Goal: Transaction & Acquisition: Book appointment/travel/reservation

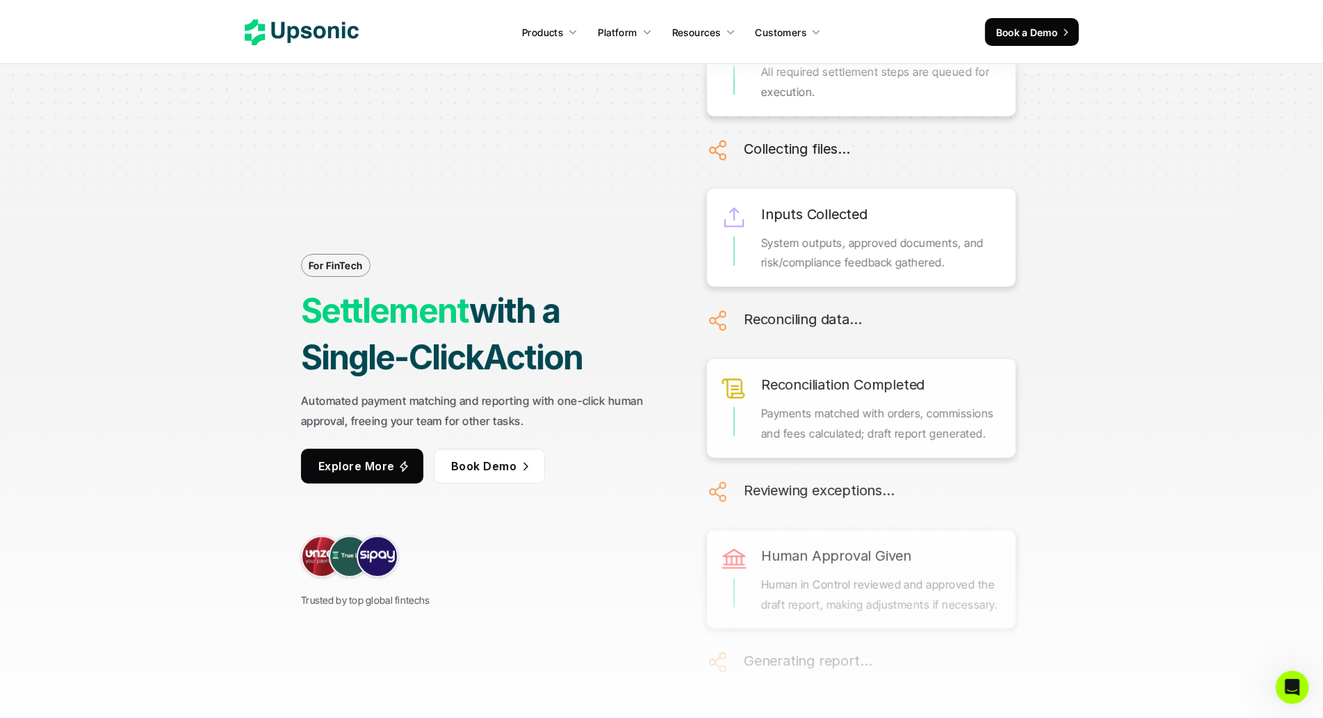
click at [128, 129] on div at bounding box center [661, 139] width 1323 height 278
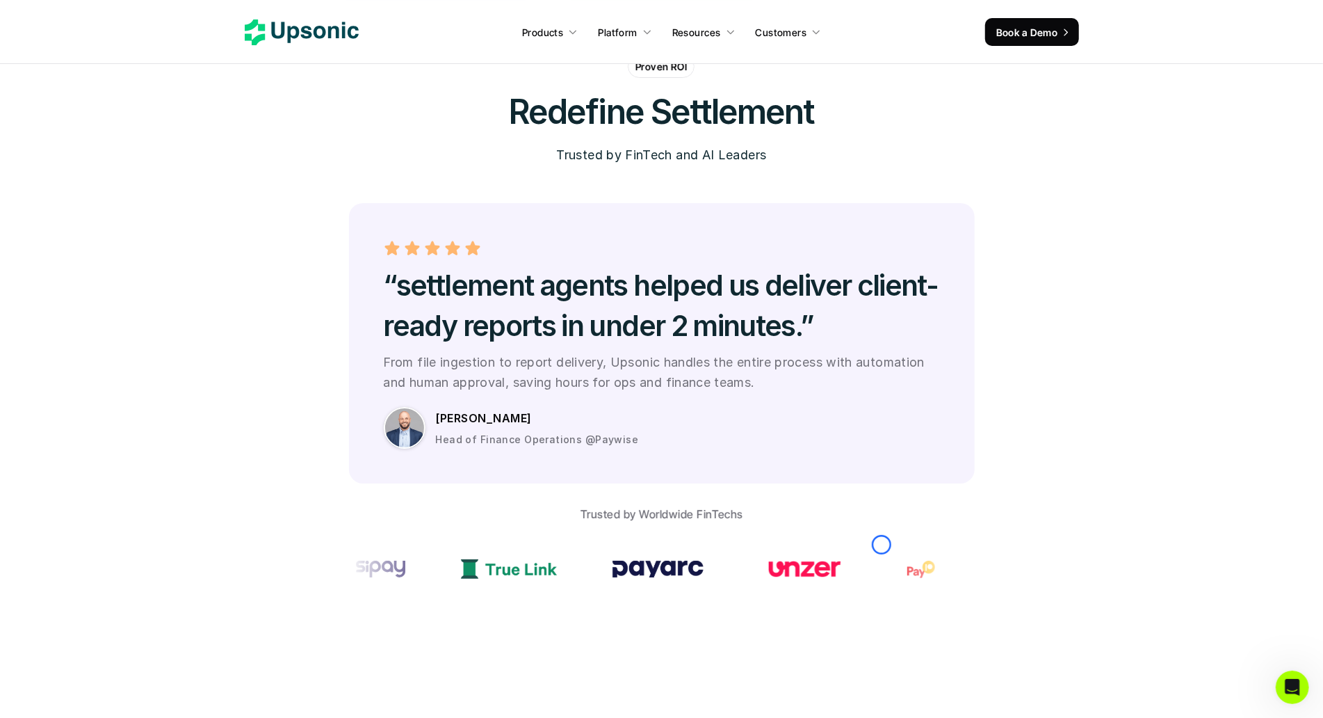
scroll to position [3864, 0]
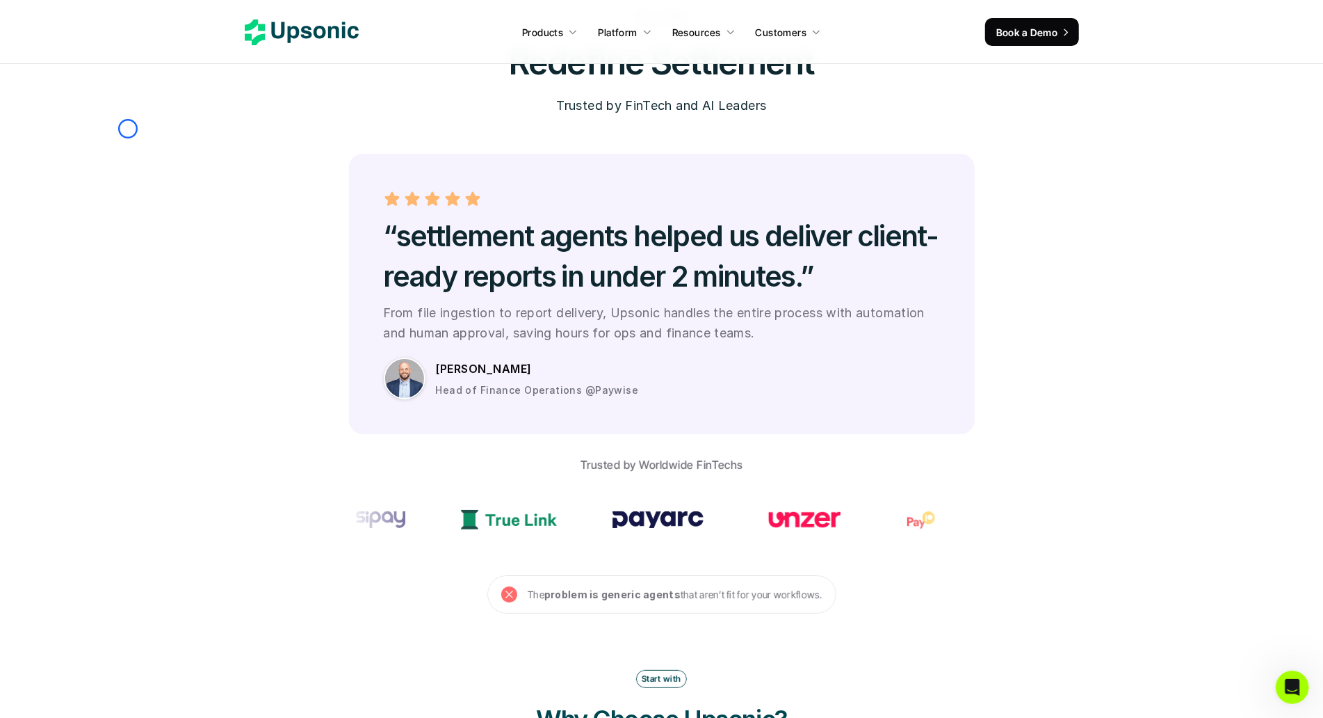
click at [128, 129] on section "Proven ROI Redefine Settlement Trusted by FinTech and AI Leaders “settlement ag…" at bounding box center [661, 310] width 1323 height 608
click at [124, 123] on section "Proven ROI Redefine Settlement Trusted by FinTech and AI Leaders “settlement ag…" at bounding box center [661, 310] width 1323 height 608
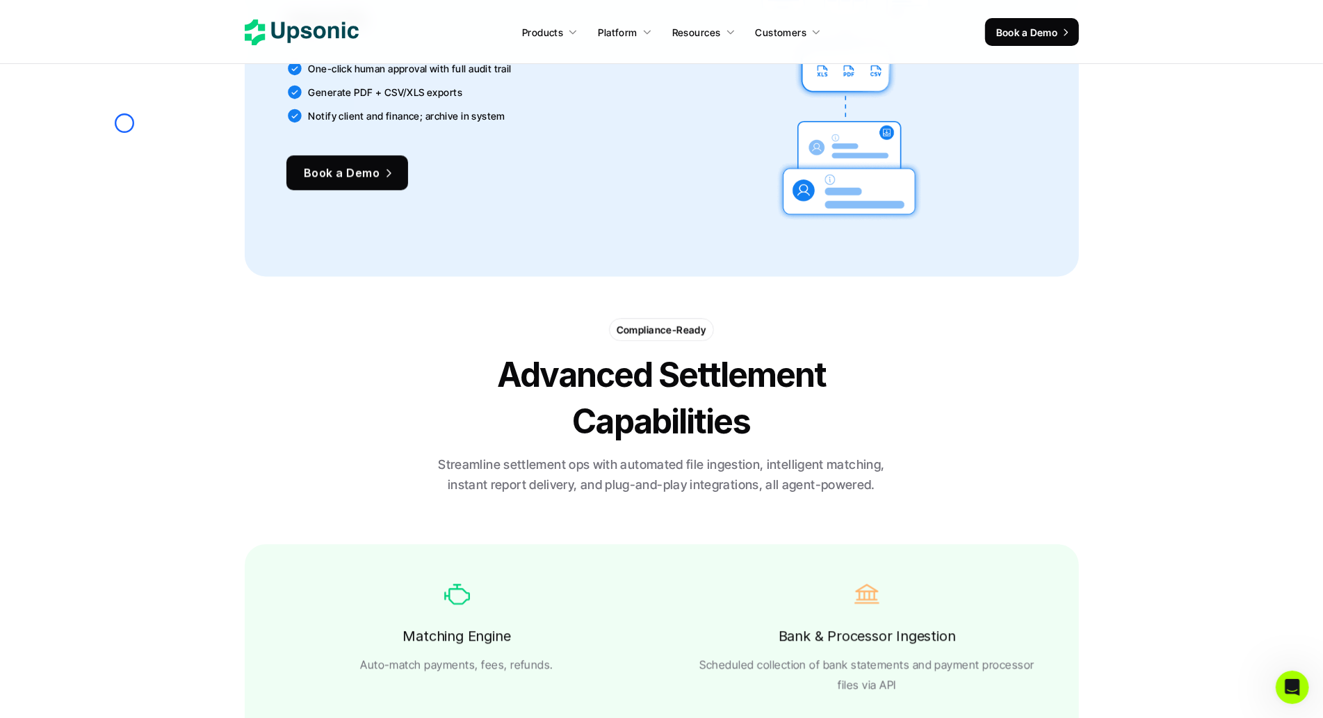
scroll to position [2001, 0]
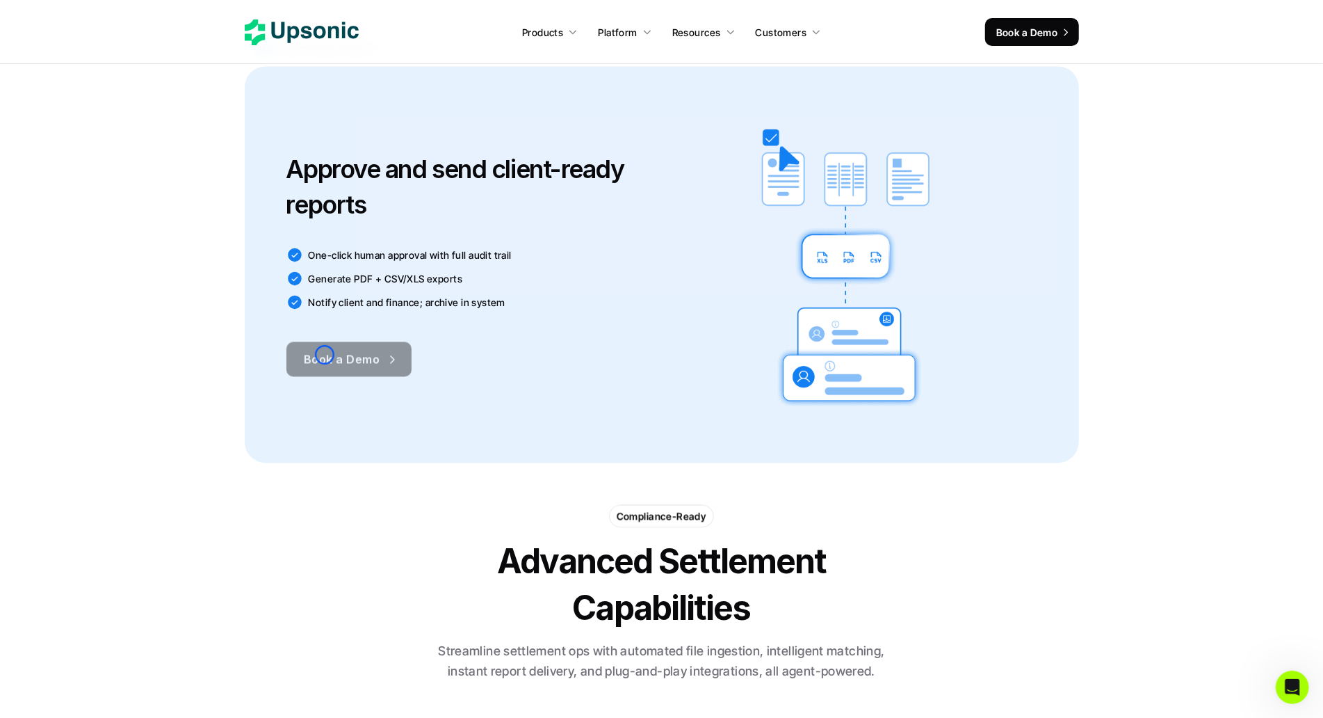
click at [325, 355] on span "Book a Demo" at bounding box center [342, 359] width 76 height 14
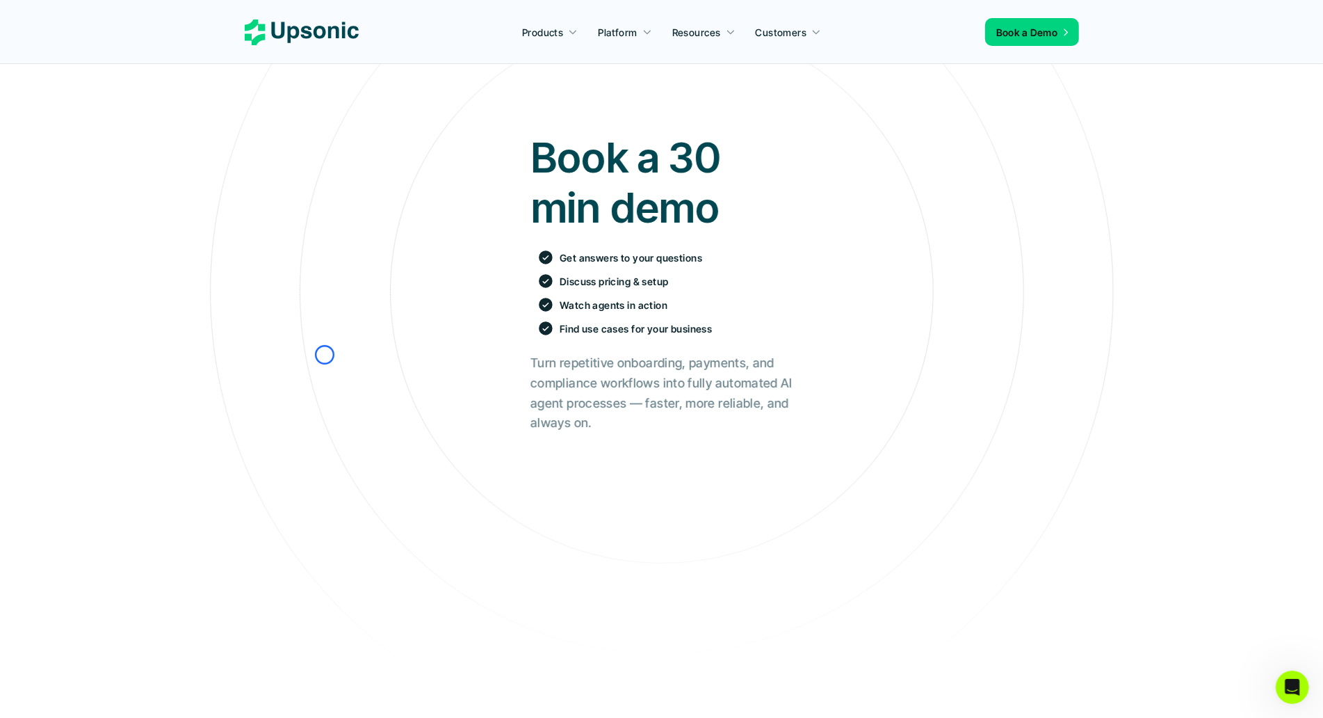
click at [76, 91] on section "Book a 30 min demo Get answers to your questions Discuss pricing & setup Watch …" at bounding box center [661, 545] width 1323 height 1090
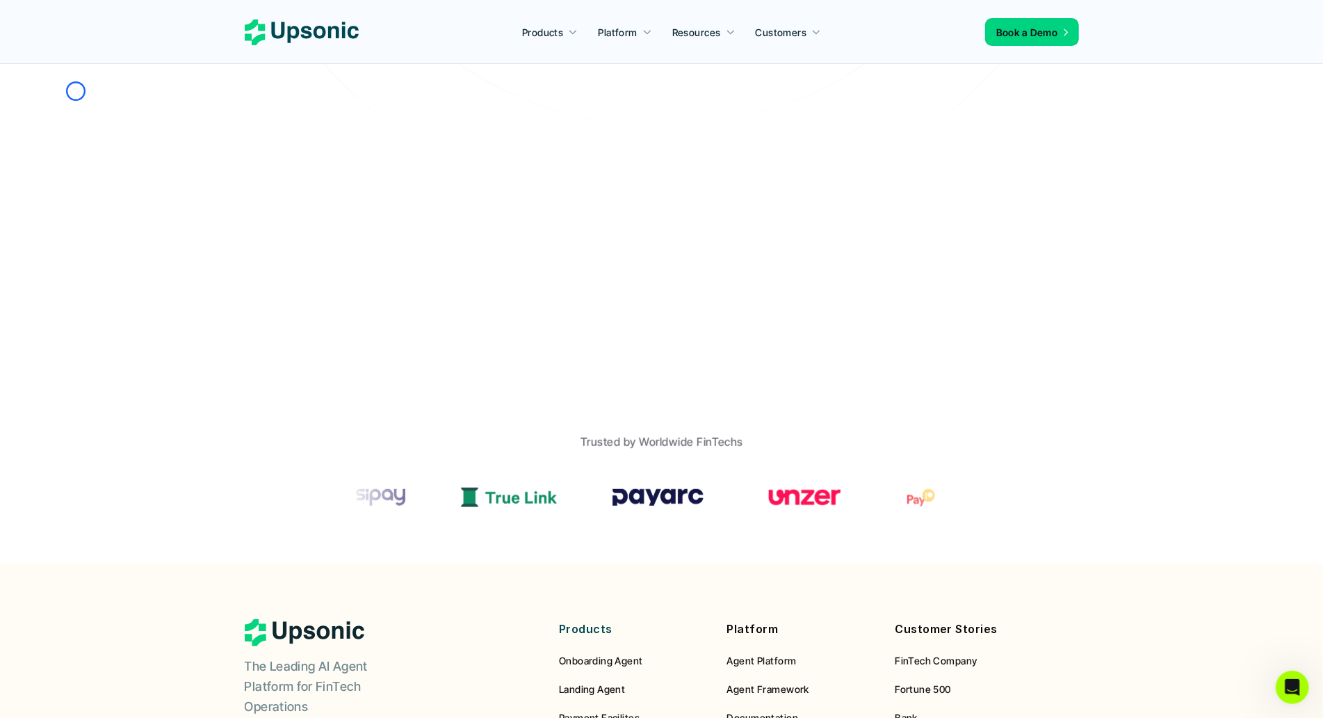
scroll to position [574, 0]
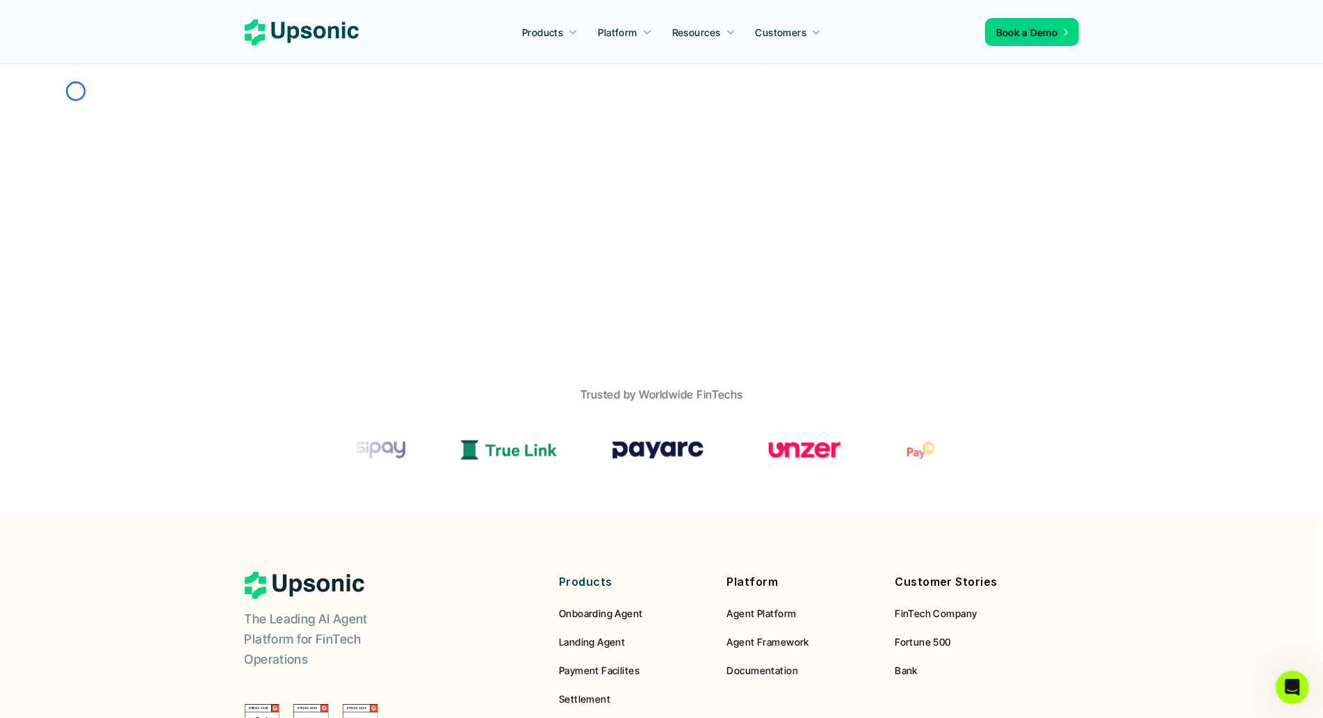
click at [76, 91] on div "Book a 30 min demo Get answers to your questions Discuss pricing & setup Watch …" at bounding box center [661, 21] width 1302 height 969
click at [102, 126] on div "Book a 30 min demo Get answers to your questions Discuss pricing & setup Watch …" at bounding box center [661, 21] width 1302 height 969
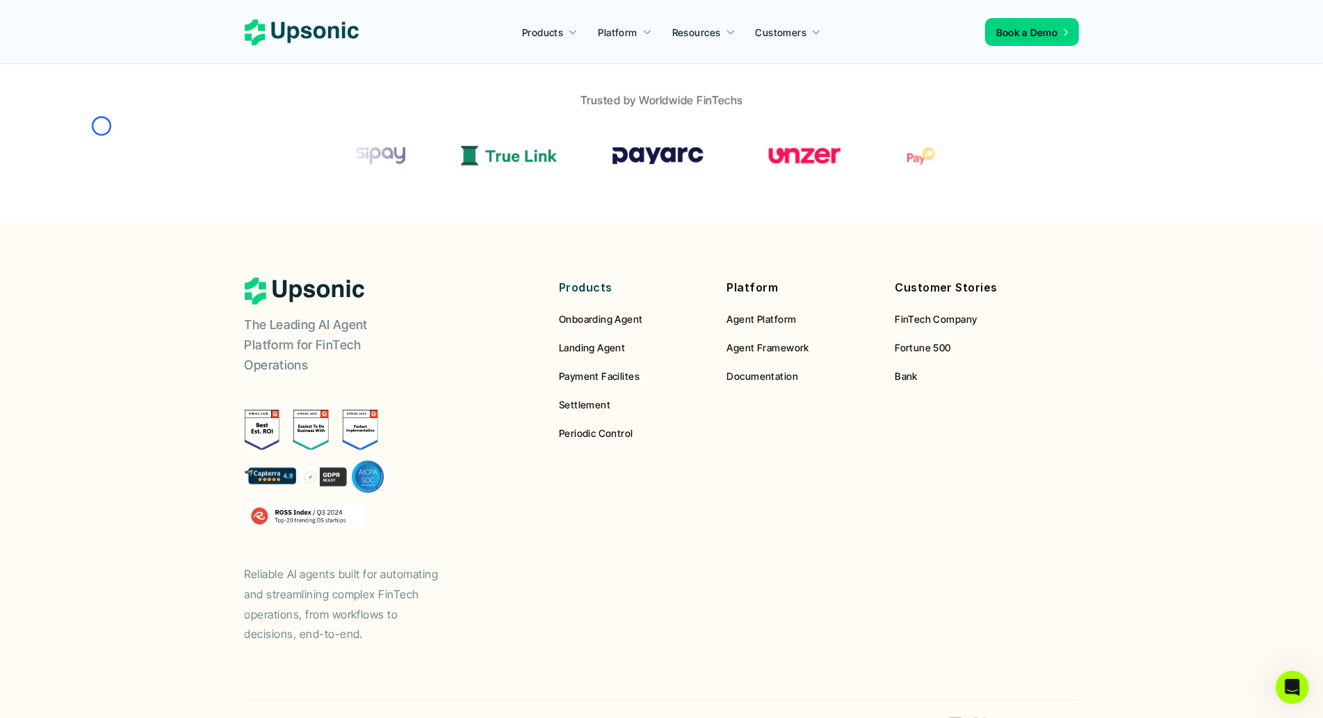
scroll to position [898, 0]
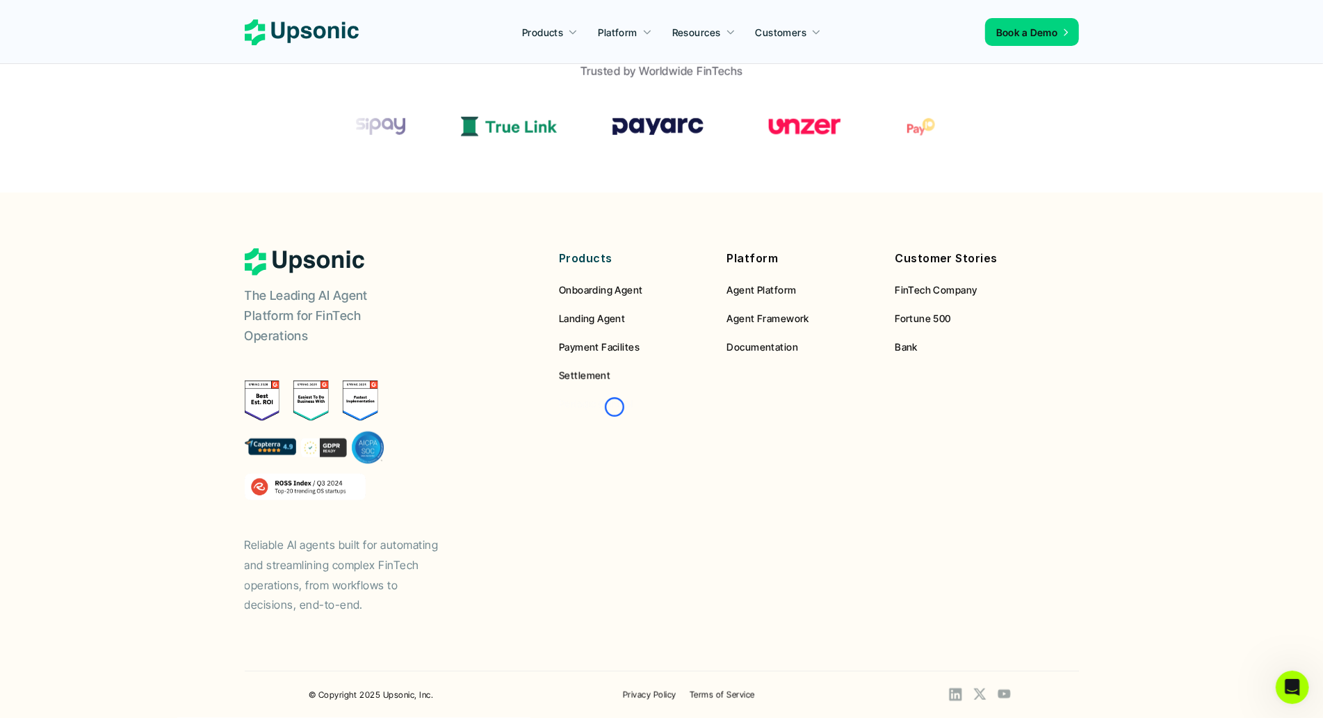
click at [615, 407] on span "Periodic Control" at bounding box center [596, 404] width 74 height 12
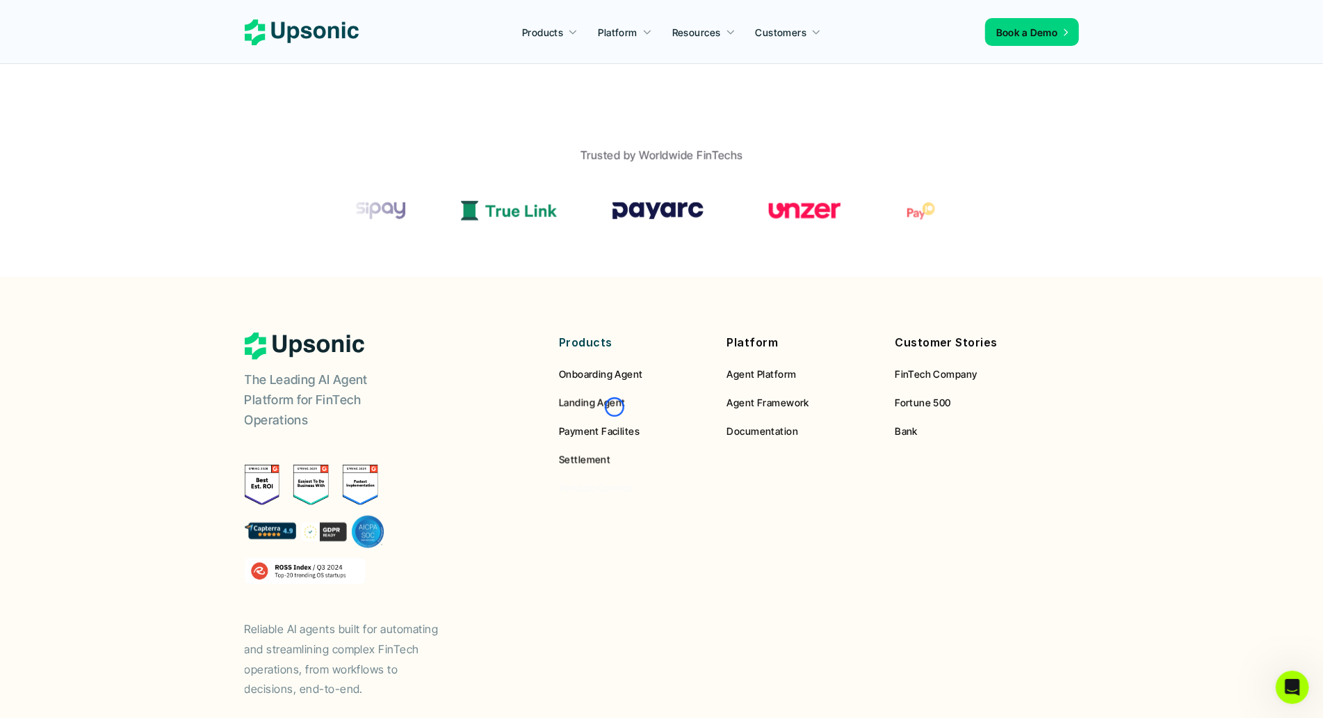
scroll to position [857, 0]
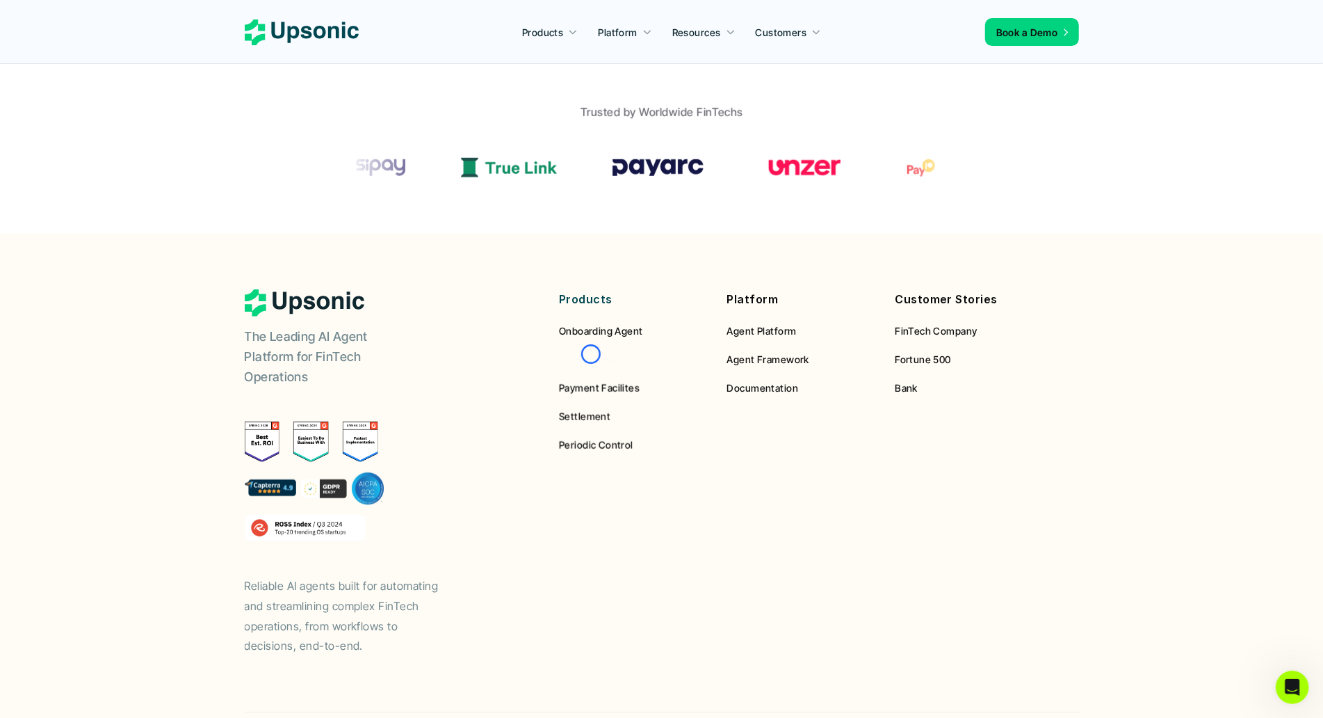
click at [591, 354] on span "Landing Agent" at bounding box center [592, 359] width 66 height 12
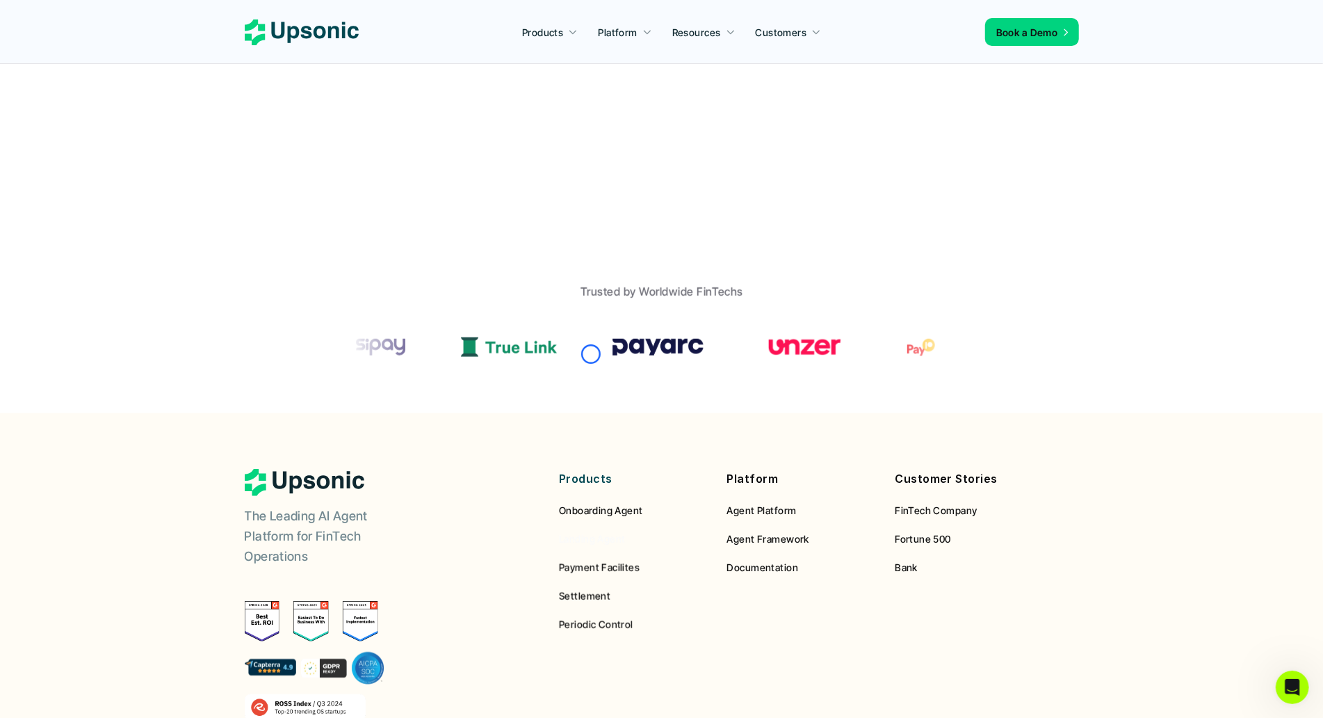
scroll to position [898, 0]
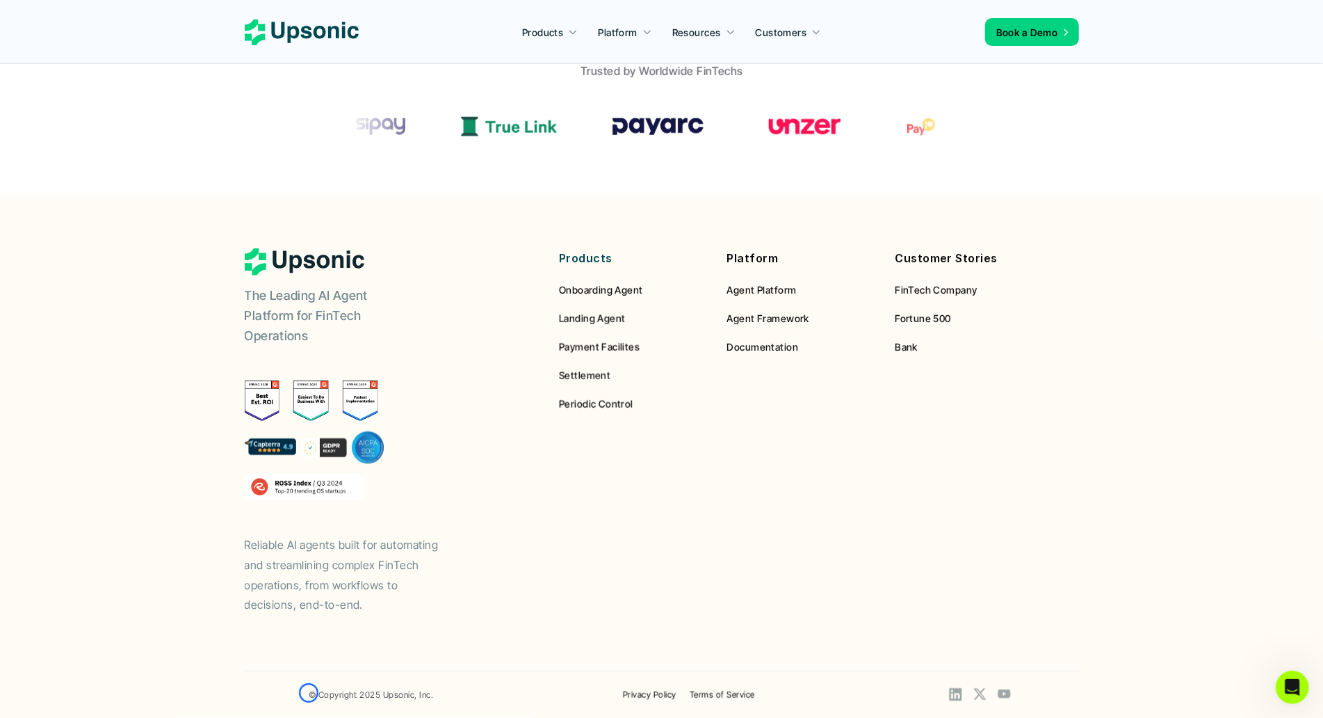
click at [309, 693] on link "© Copyright 2025 Upsonic, Inc." at bounding box center [371, 694] width 124 height 10
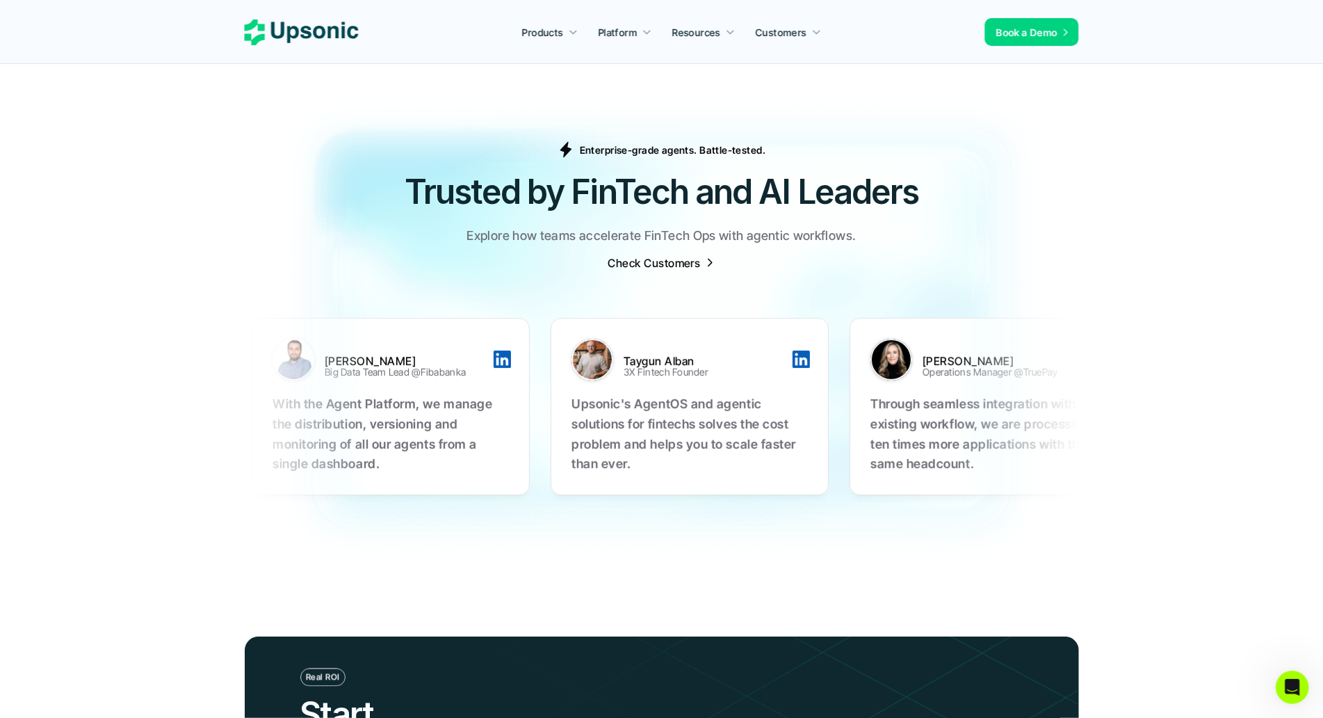
scroll to position [4341, 0]
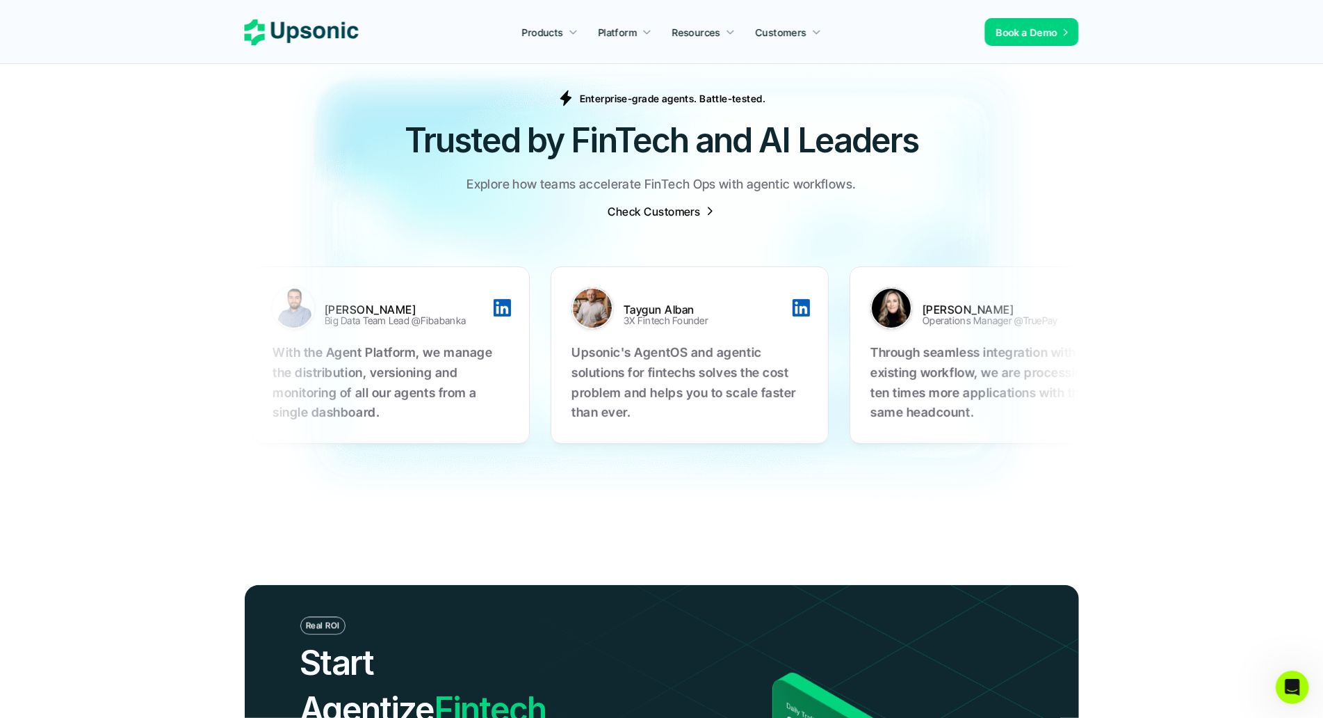
click at [105, 103] on img at bounding box center [661, 277] width 1323 height 514
click at [95, 100] on img at bounding box center [661, 277] width 1323 height 514
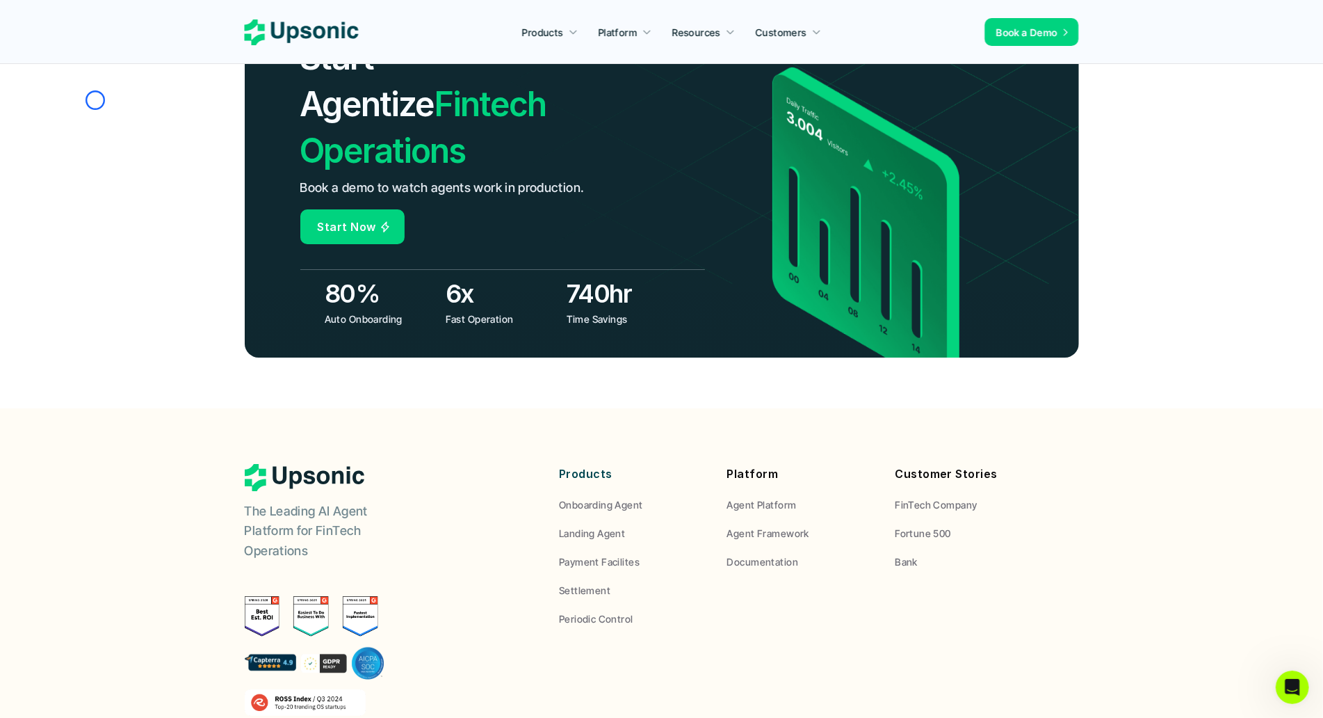
scroll to position [5081, 0]
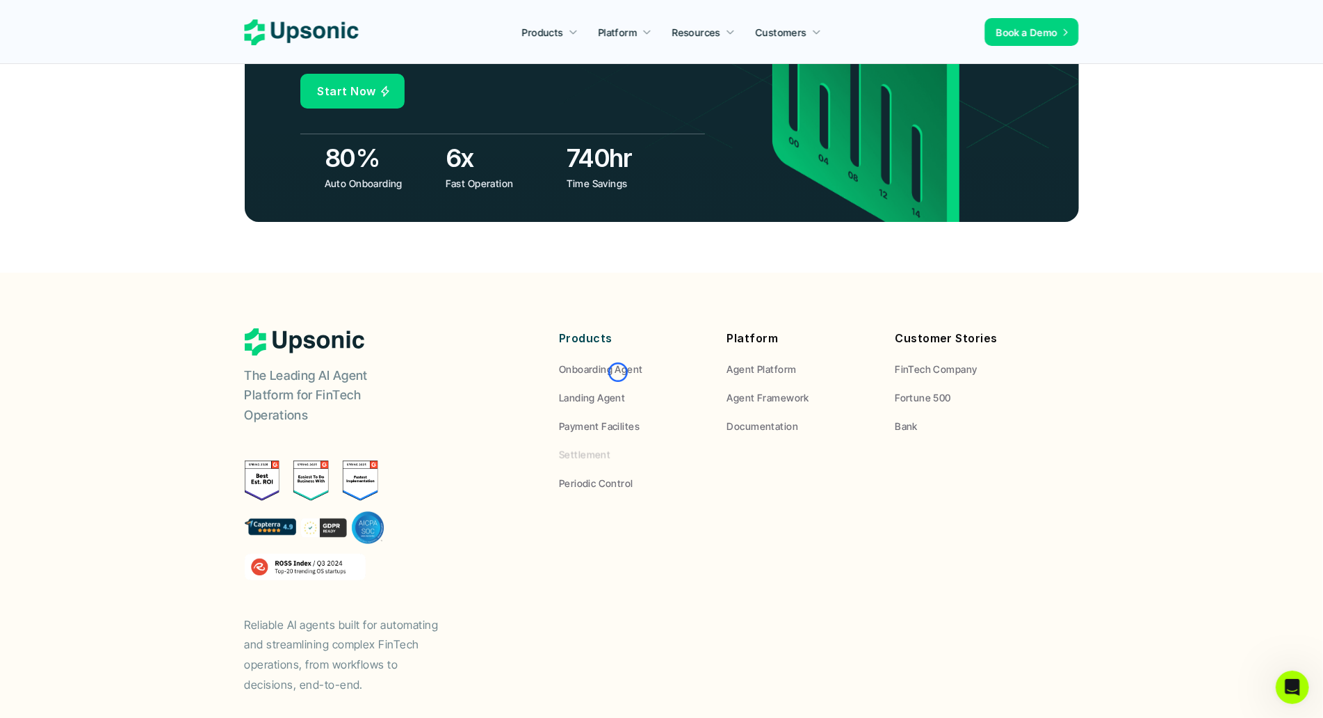
click at [618, 447] on link "Settlement" at bounding box center [632, 454] width 147 height 15
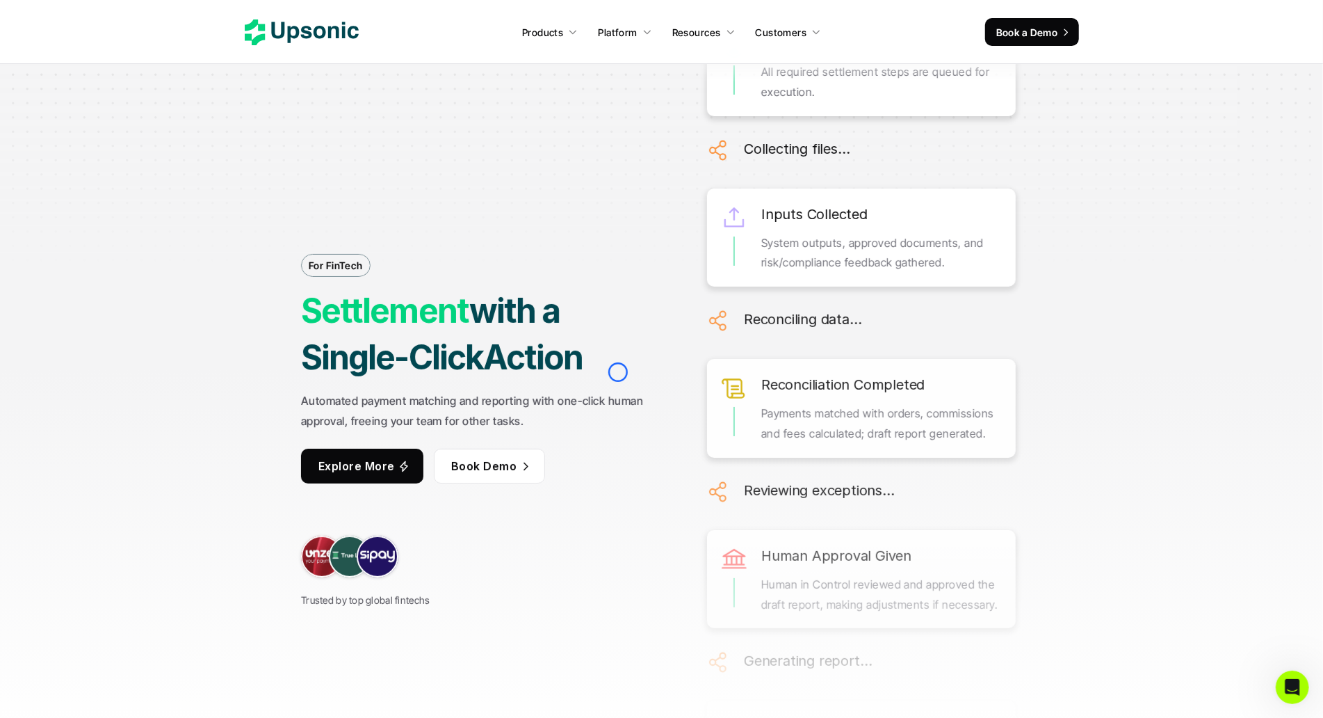
click at [118, 108] on div at bounding box center [661, 139] width 1323 height 278
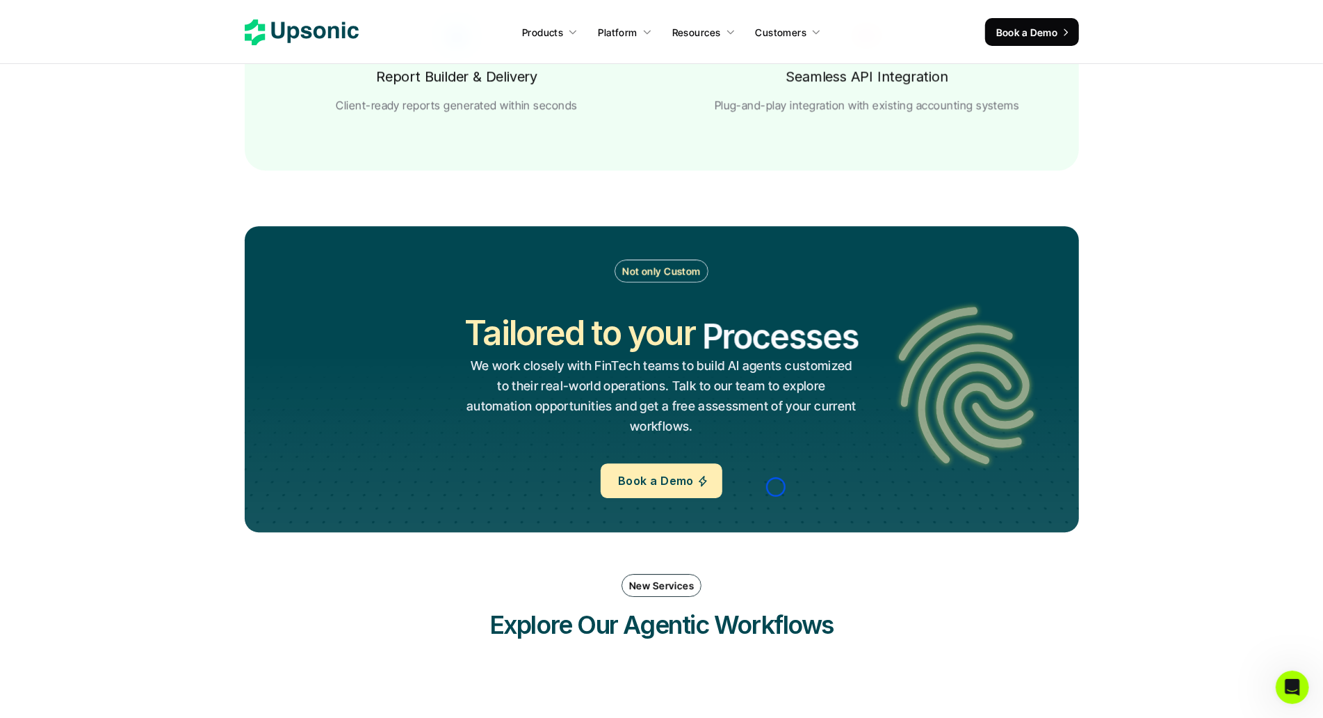
scroll to position [2990, 0]
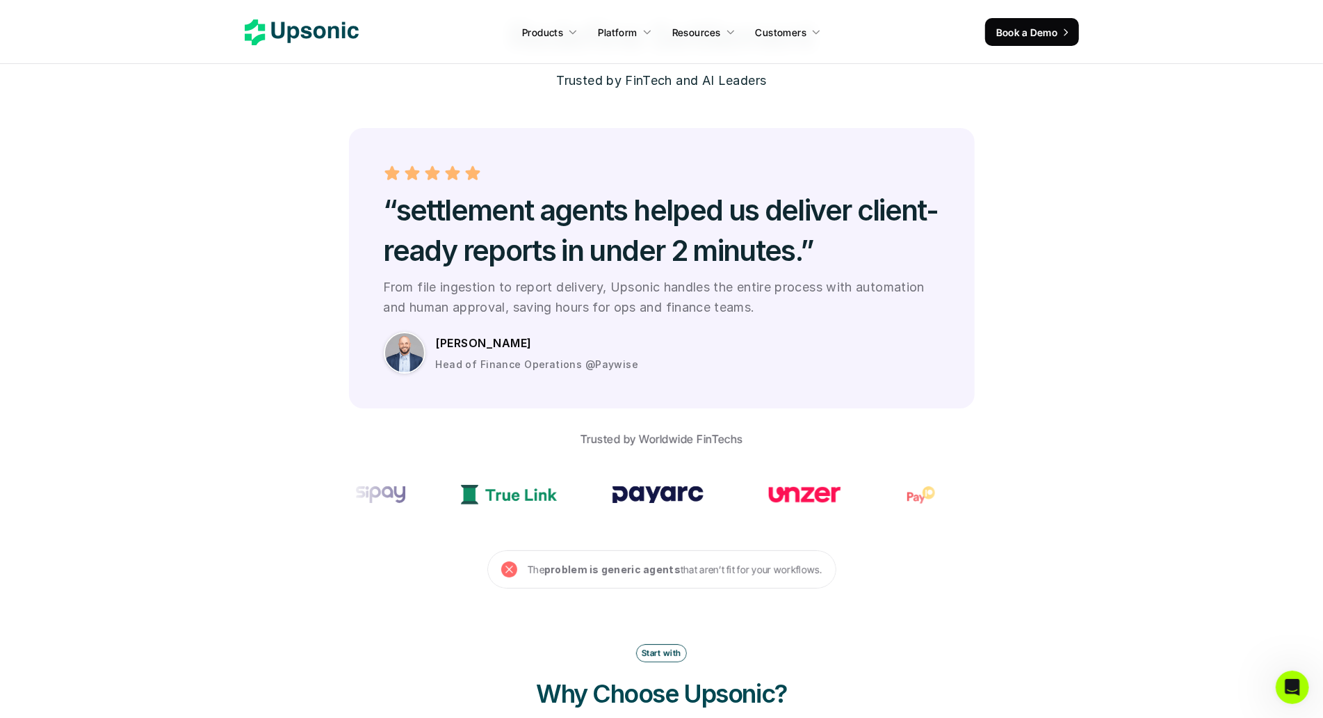
scroll to position [3932, 0]
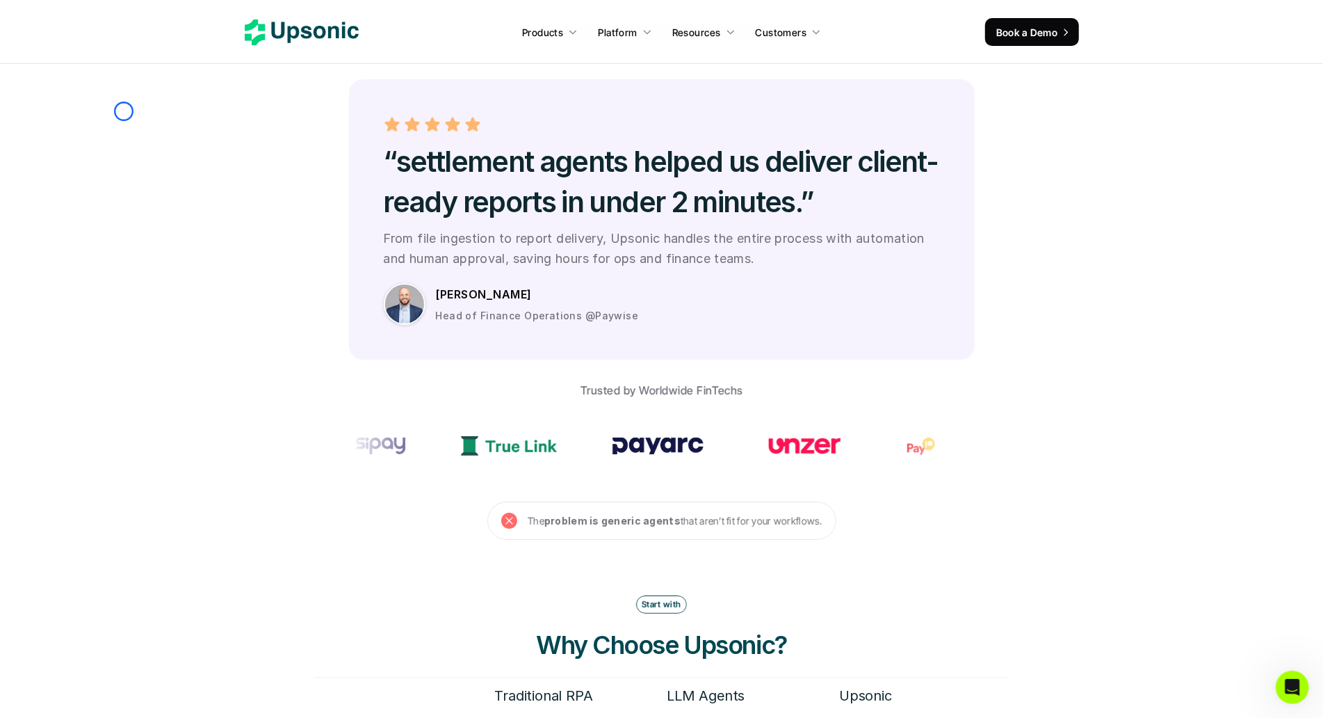
click at [124, 111] on section "Proven ROI Redefine Settlement Trusted by FinTech and AI Leaders “settlement ag…" at bounding box center [661, 235] width 1323 height 608
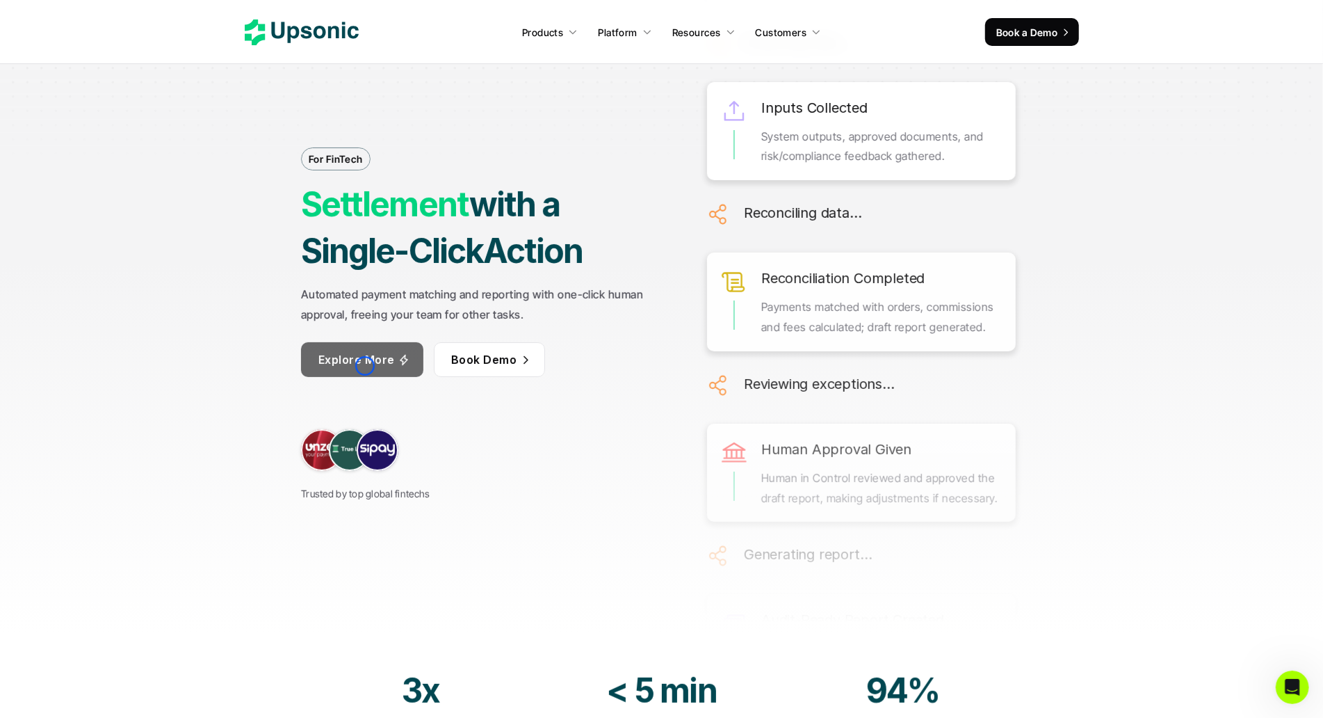
click at [365, 366] on p "Explore More" at bounding box center [356, 360] width 76 height 20
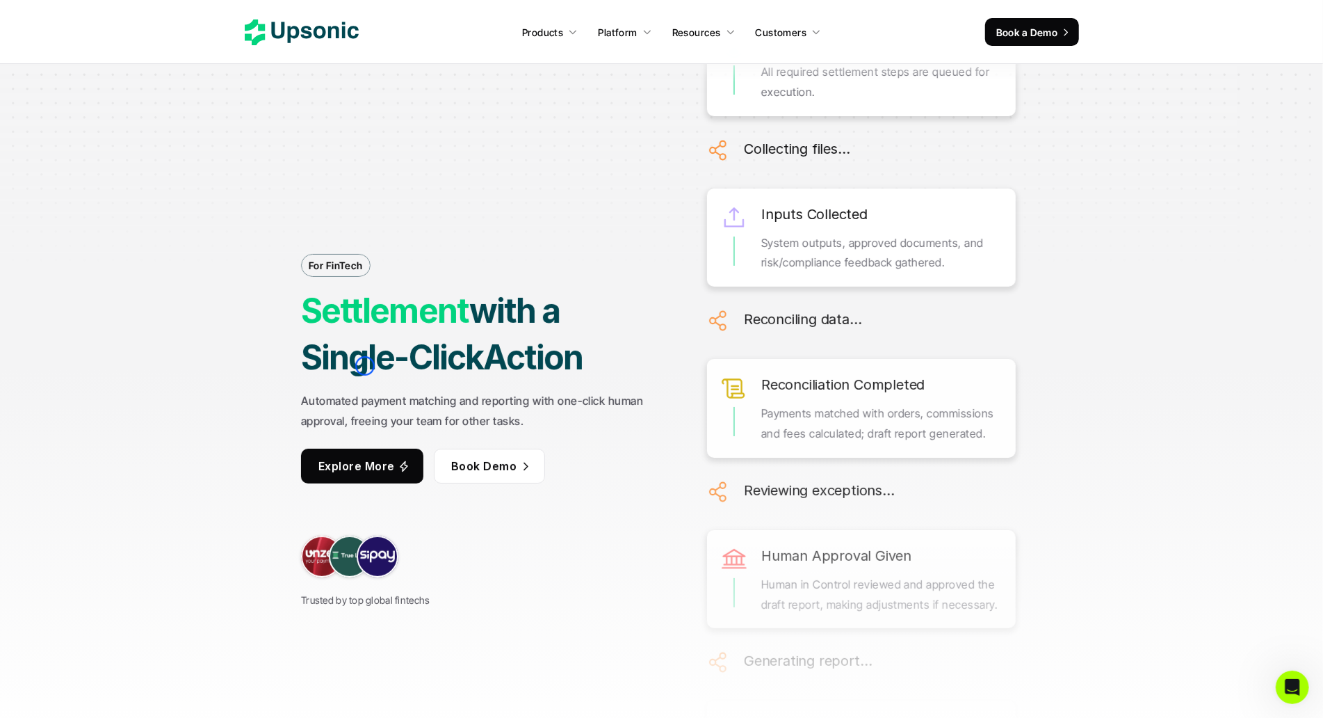
click at [365, 366] on strong "with a Single-Click" at bounding box center [433, 334] width 265 height 88
click at [111, 100] on div at bounding box center [661, 139] width 1323 height 278
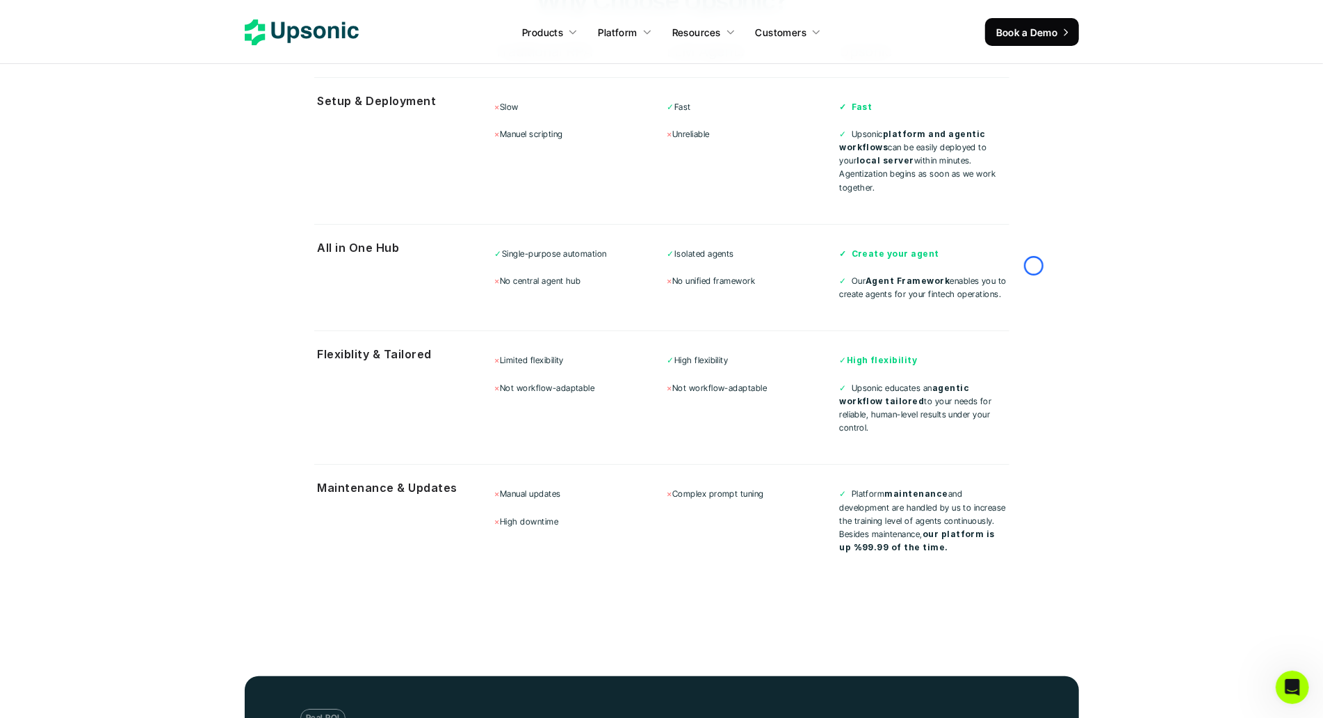
scroll to position [4597, 0]
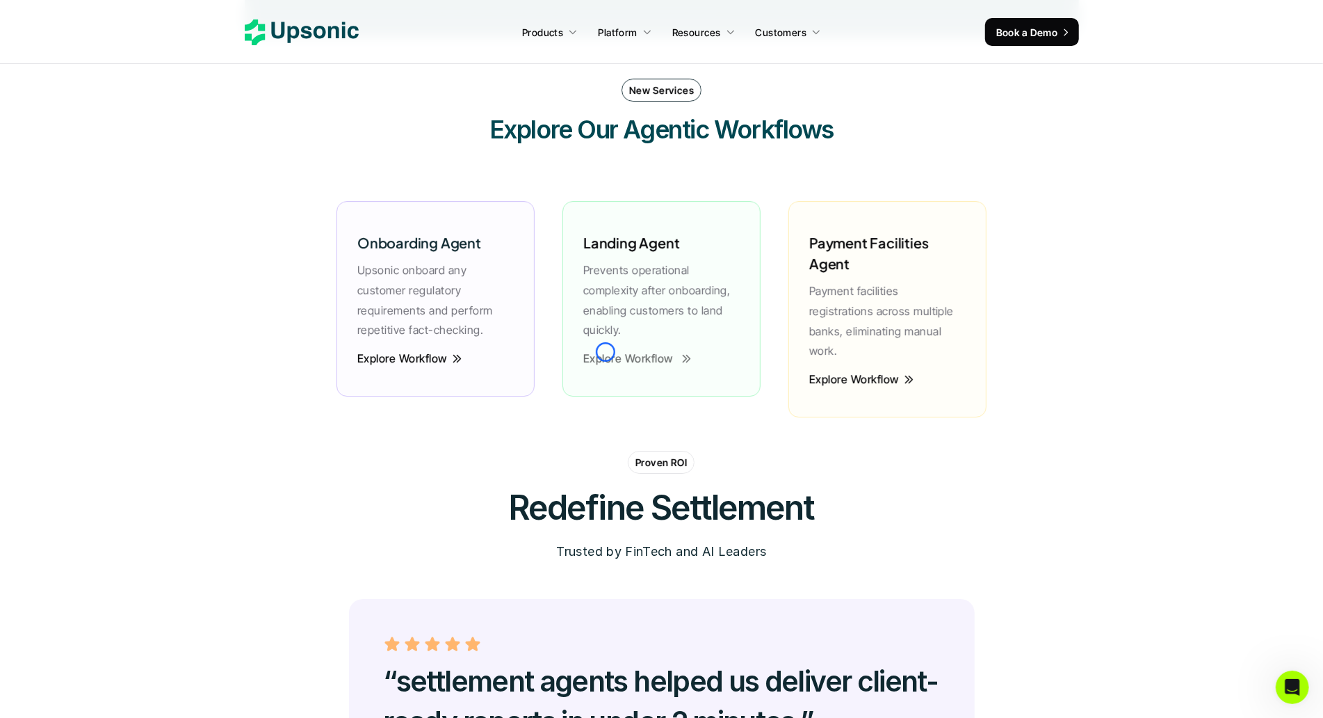
click at [606, 357] on p "Explore Workflow" at bounding box center [628, 358] width 90 height 3
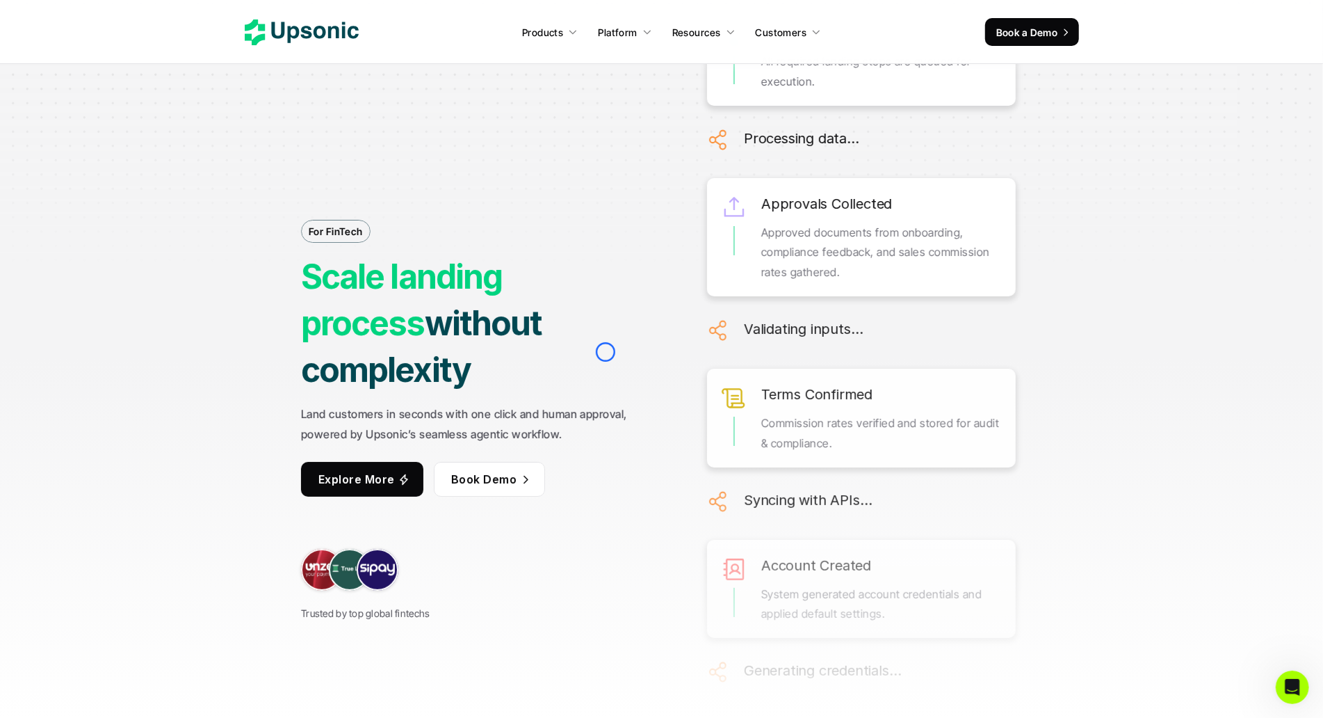
click at [606, 352] on h1 "Scale landing process without complexity" at bounding box center [484, 323] width 366 height 140
click at [104, 113] on div at bounding box center [661, 139] width 1323 height 278
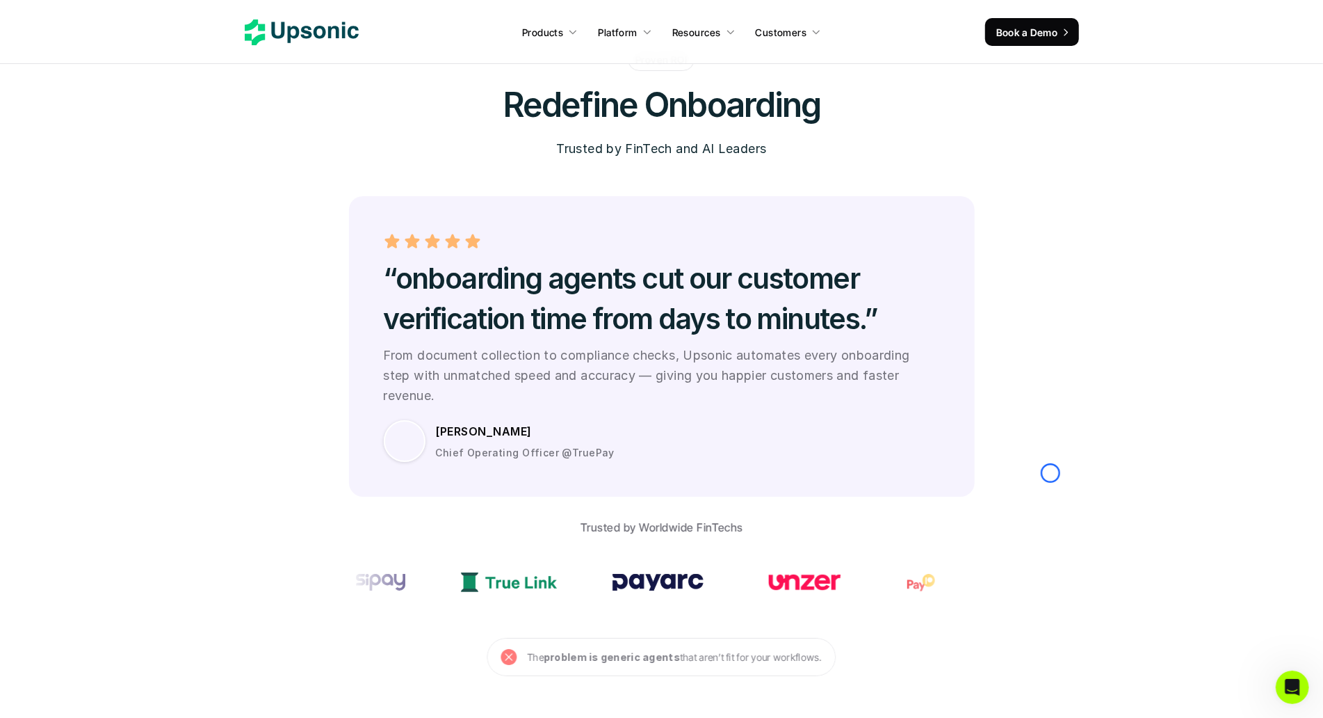
scroll to position [3839, 0]
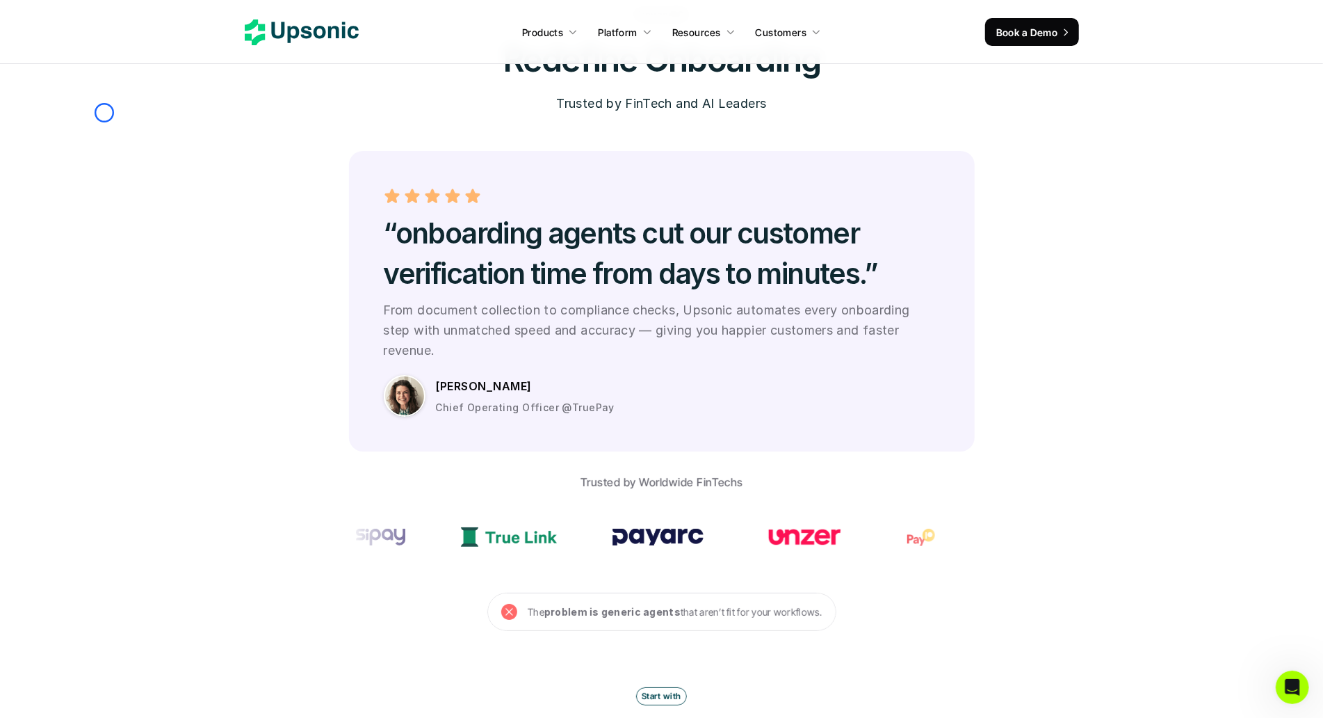
click at [104, 113] on section "Proven ROI Redefine Onboarding Trusted by FinTech and AI Leaders “onboarding ag…" at bounding box center [661, 317] width 1323 height 628
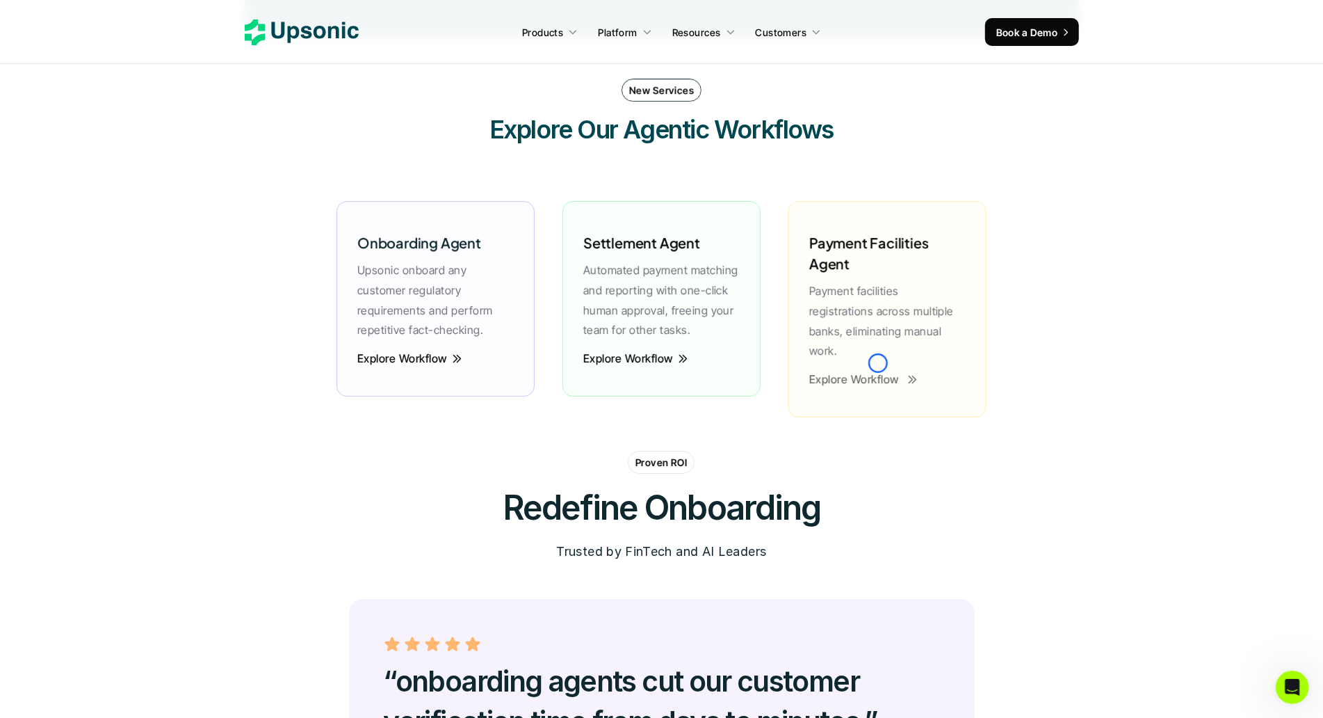
click at [878, 378] on p "Explore Workflow" at bounding box center [854, 379] width 90 height 3
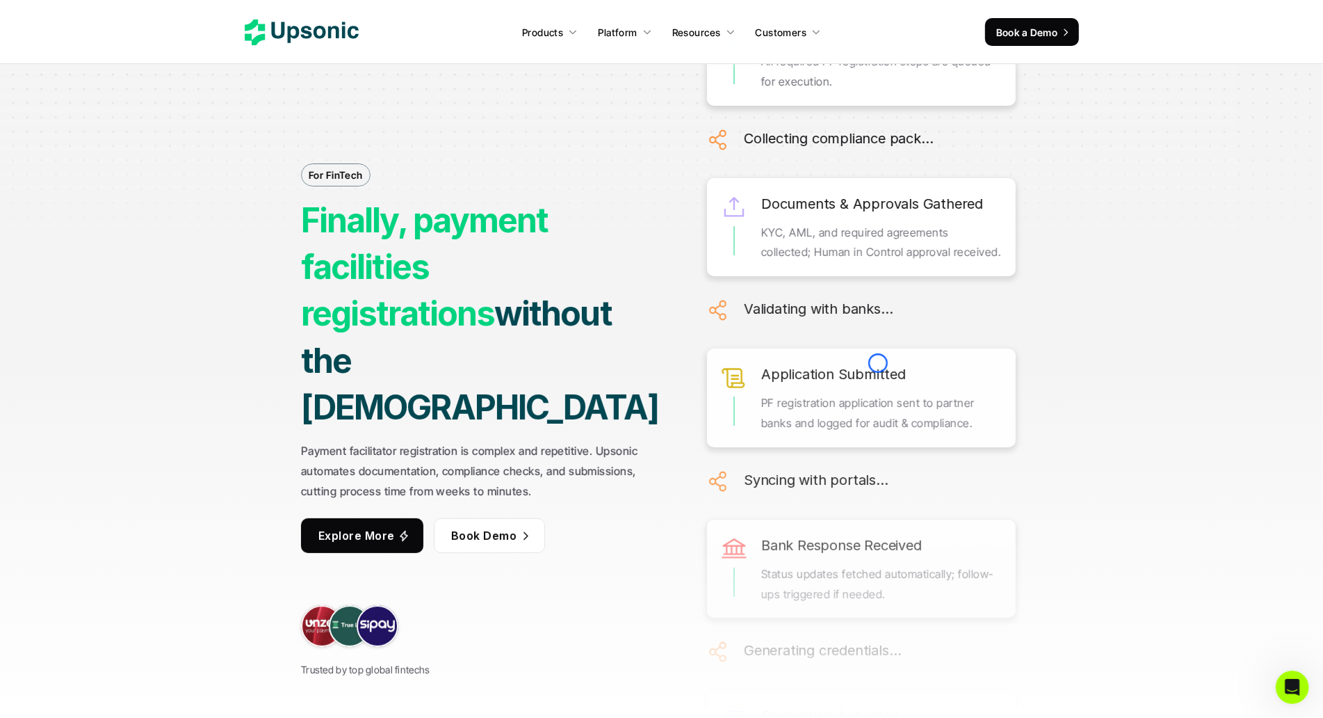
click at [131, 103] on div at bounding box center [661, 139] width 1323 height 278
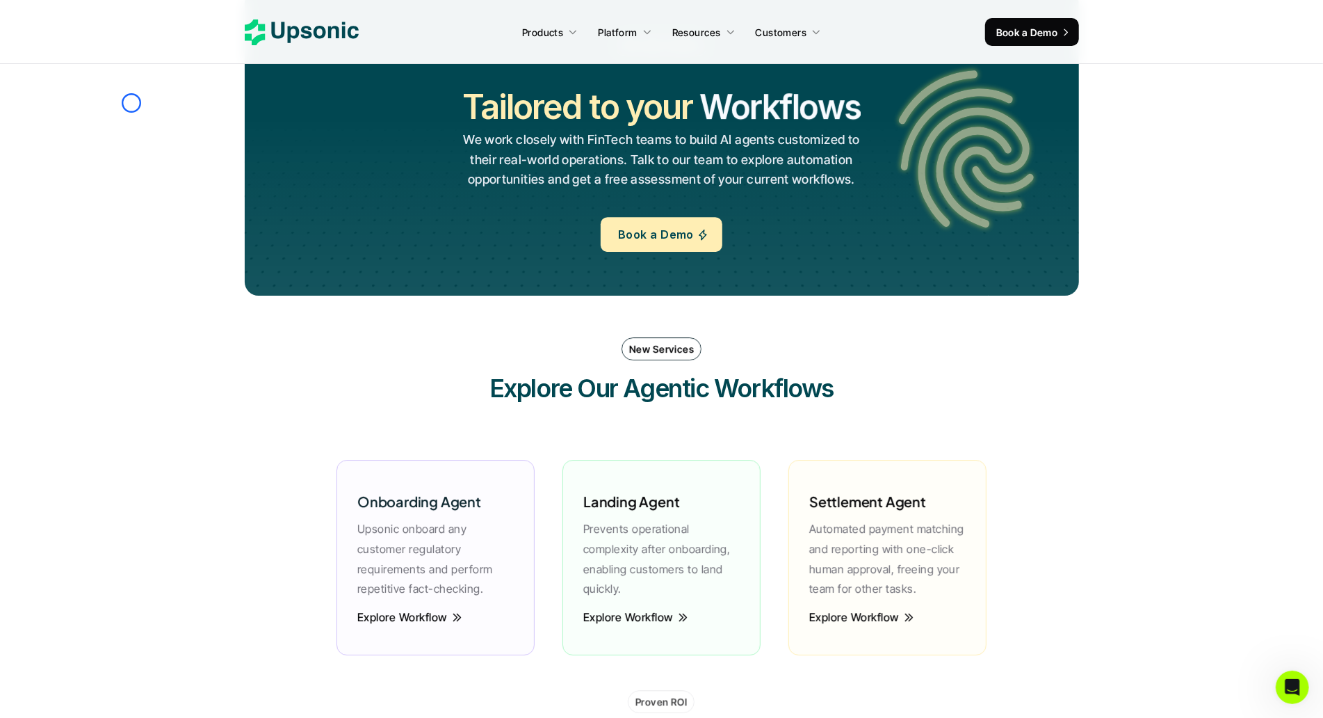
scroll to position [3230, 0]
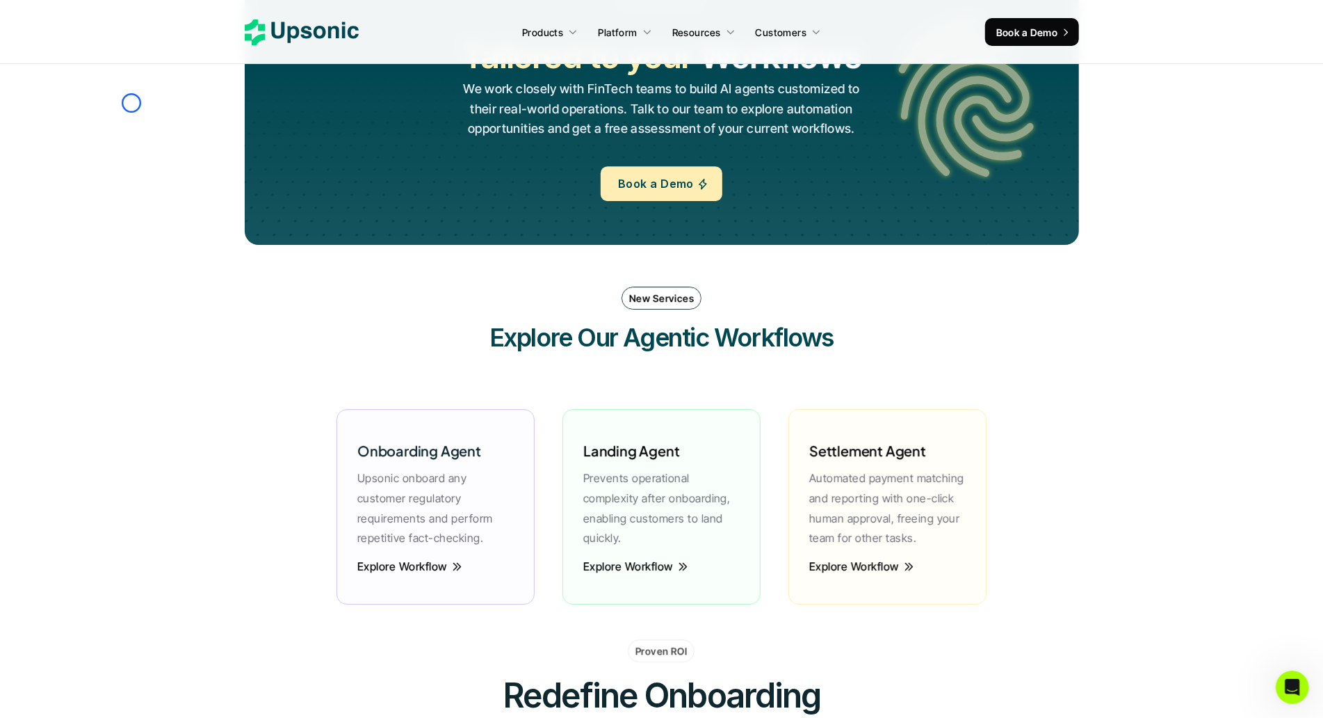
click at [131, 103] on section "Not only Custom Tailored to your Workflows Operations Processes Workflows We wo…" at bounding box center [661, 92] width 1323 height 362
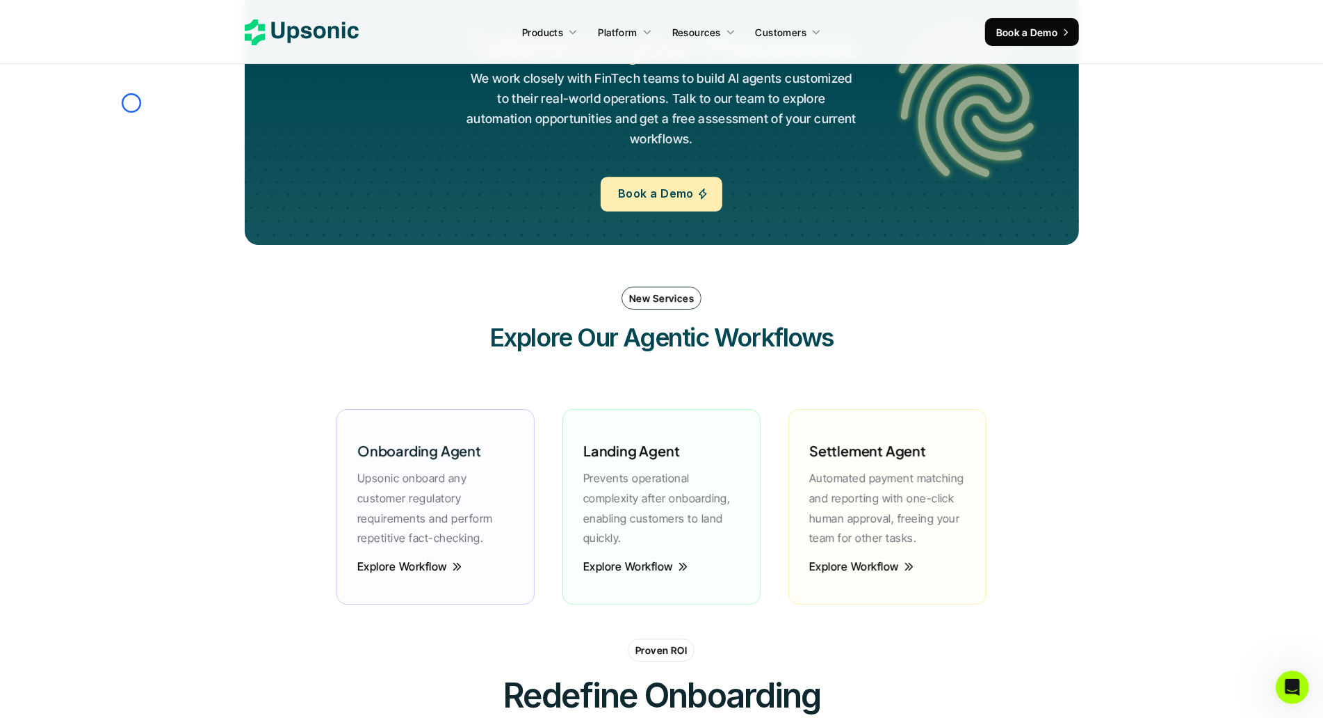
scroll to position [10, 0]
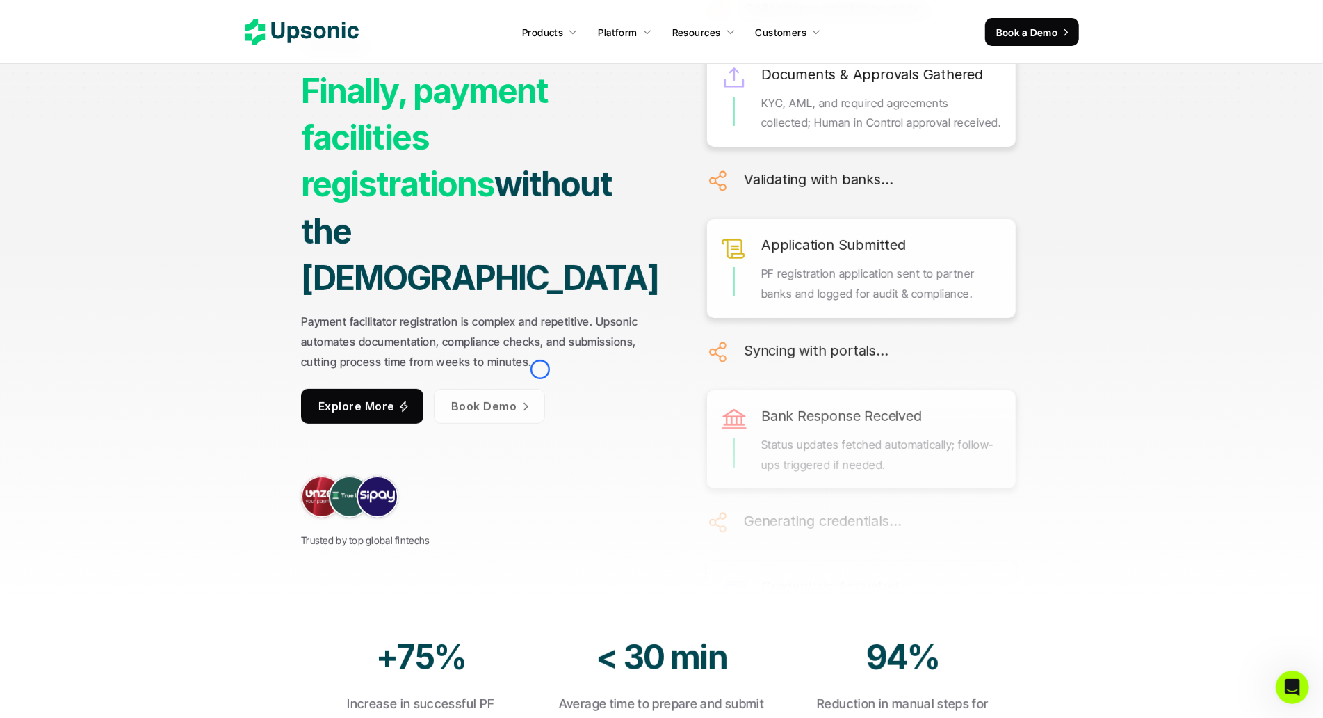
click at [540, 389] on link "Book Demo" at bounding box center [488, 406] width 111 height 35
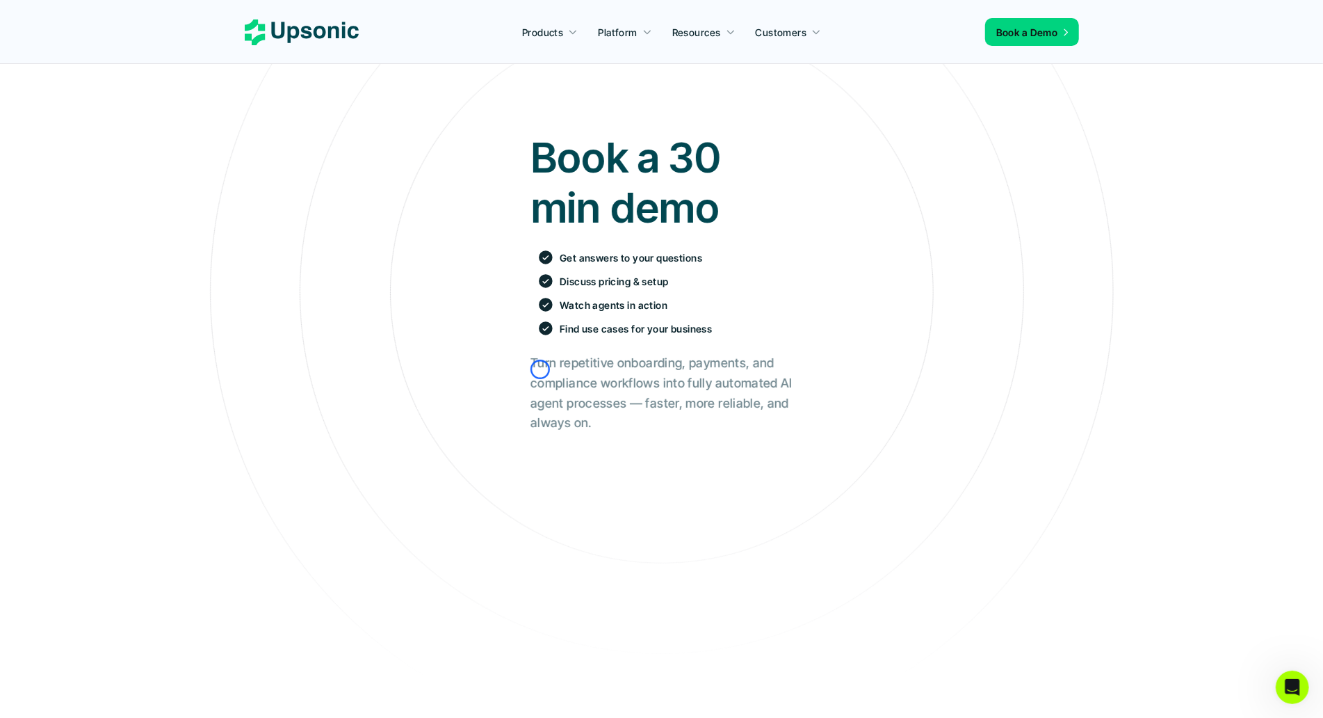
click at [540, 369] on h2 "Turn repetitive onboarding, payments, and compliance workflows into fully autom…" at bounding box center [662, 393] width 262 height 80
click at [80, 84] on section "Book a 30 min demo Get answers to your questions Discuss pricing & setup Watch …" at bounding box center [661, 545] width 1323 height 1090
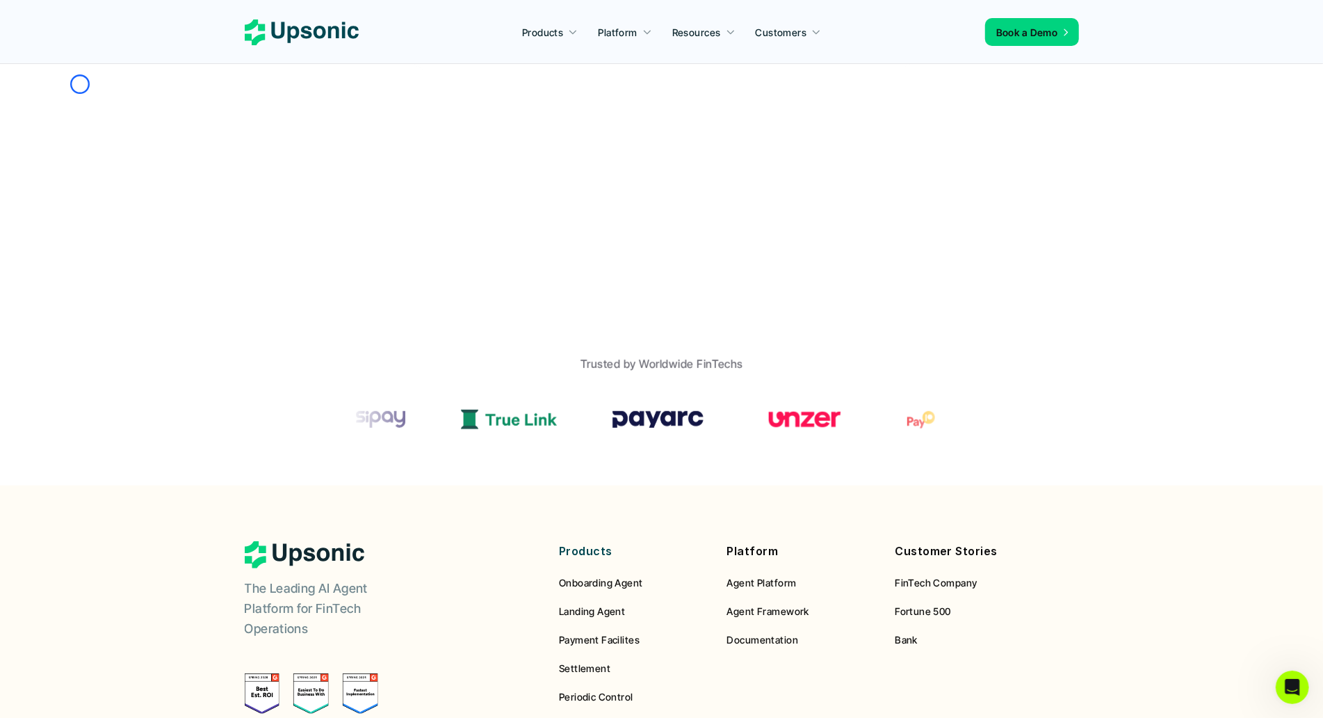
scroll to position [653, 0]
